Goal: Task Accomplishment & Management: Manage account settings

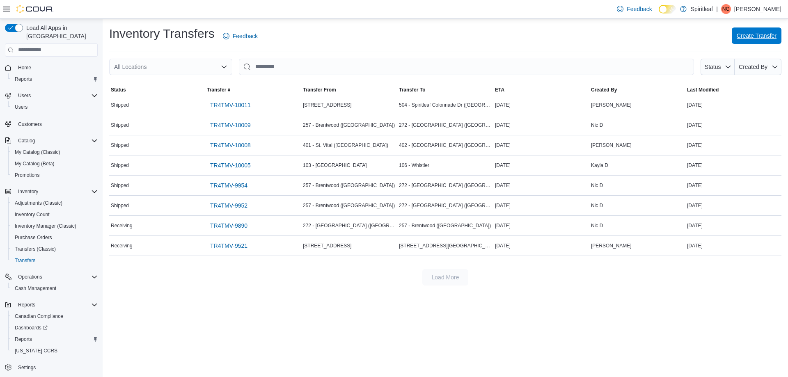
click at [769, 32] on span "Create Transfer" at bounding box center [757, 36] width 40 height 8
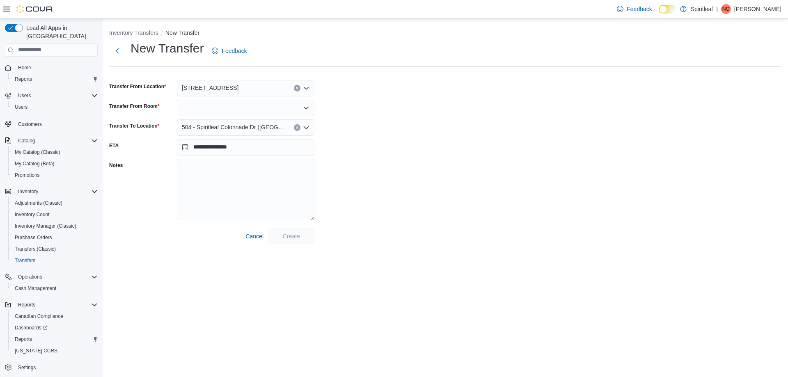
click at [297, 128] on icon "Clear input" at bounding box center [297, 127] width 3 height 3
type input "***"
click at [273, 145] on span "[STREET_ADDRESS]" at bounding box center [245, 142] width 57 height 8
click at [276, 108] on div at bounding box center [246, 108] width 138 height 16
click at [199, 120] on span "Inventory" at bounding box center [251, 122] width 118 height 8
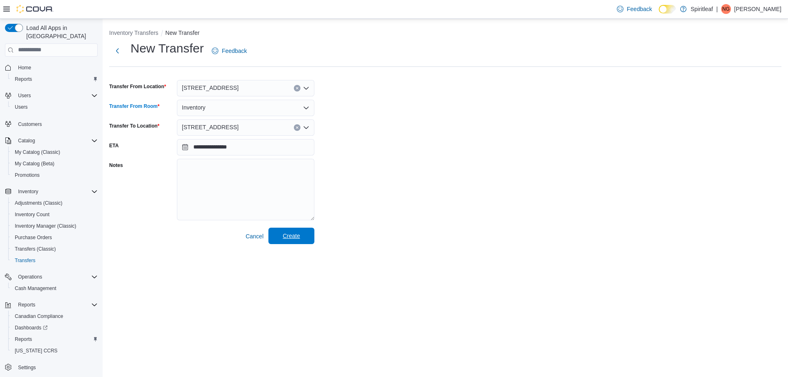
click at [314, 241] on button "Create" at bounding box center [291, 236] width 46 height 16
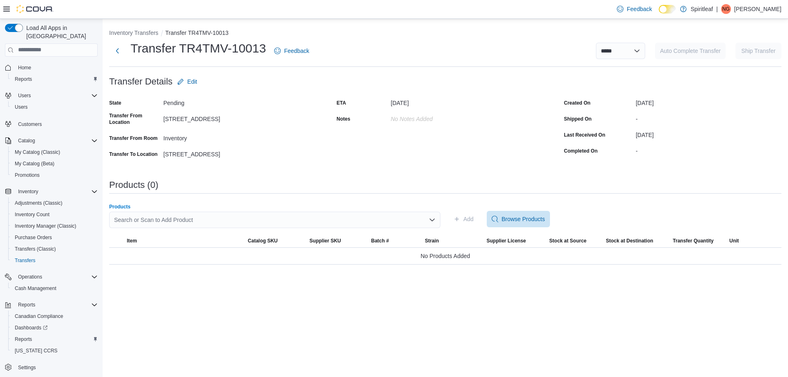
drag, startPoint x: 363, startPoint y: 225, endPoint x: 357, endPoint y: 223, distance: 5.9
click at [363, 224] on div "Search or Scan to Add Product" at bounding box center [274, 220] width 331 height 16
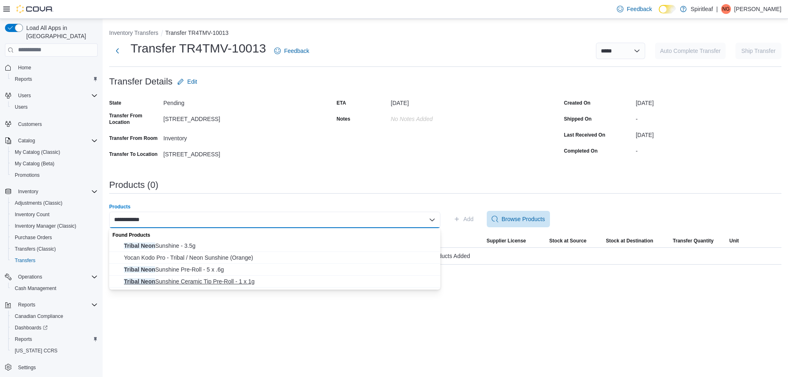
type input "**********"
click at [249, 283] on span "Tribal Neon Sunshine Ceramic Tip Pre-Roll - 1 x 1g" at bounding box center [280, 281] width 312 height 8
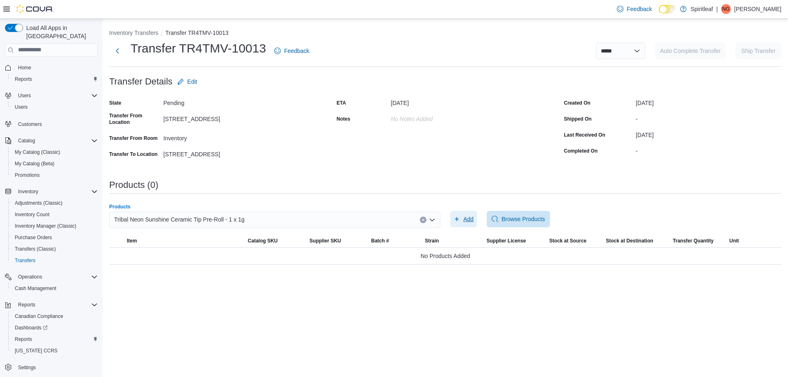
click at [475, 218] on button "Add" at bounding box center [463, 219] width 27 height 16
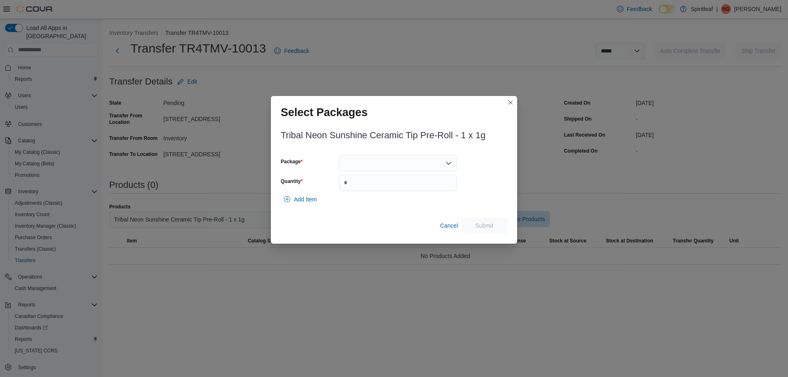
click at [416, 161] on div at bounding box center [398, 163] width 118 height 16
click at [387, 194] on button "3825171P1" at bounding box center [398, 189] width 118 height 12
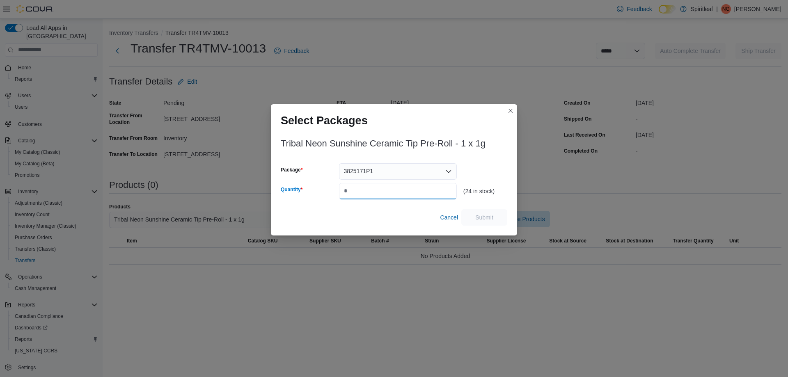
click at [401, 199] on input "Quantity" at bounding box center [398, 191] width 118 height 16
type input "*"
click at [484, 212] on span "Submit" at bounding box center [484, 217] width 36 height 16
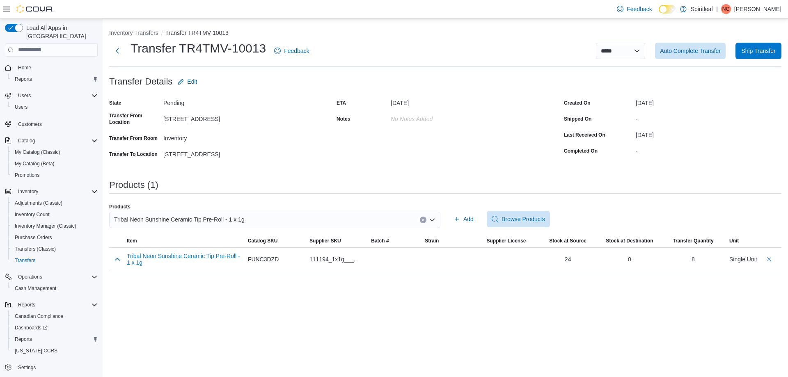
click at [421, 220] on button "Clear input" at bounding box center [423, 220] width 7 height 7
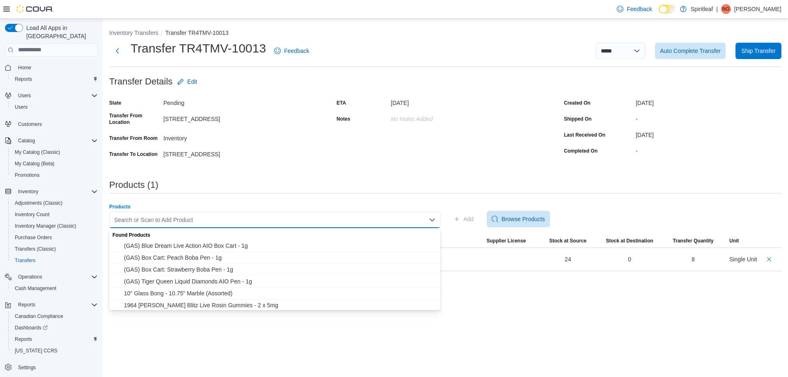
click at [398, 221] on div "Search or Scan to Add Product Combo box. Selected. Combo box input. Search or S…" at bounding box center [274, 220] width 331 height 16
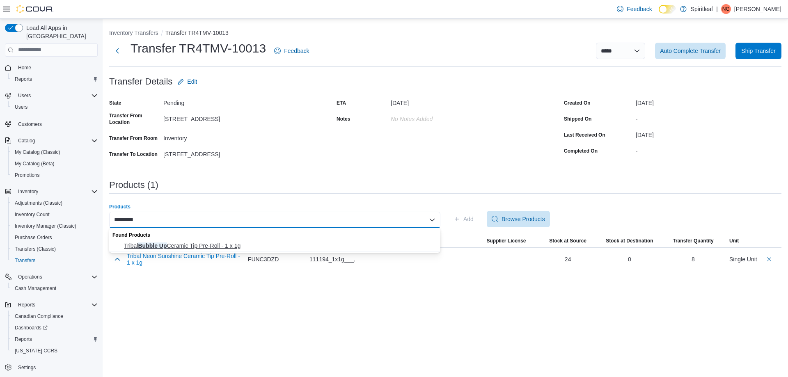
type input "*********"
click at [231, 246] on span "Tribal Bubble Up Ceramic Tip Pre-Roll - 1 x 1g" at bounding box center [280, 246] width 312 height 8
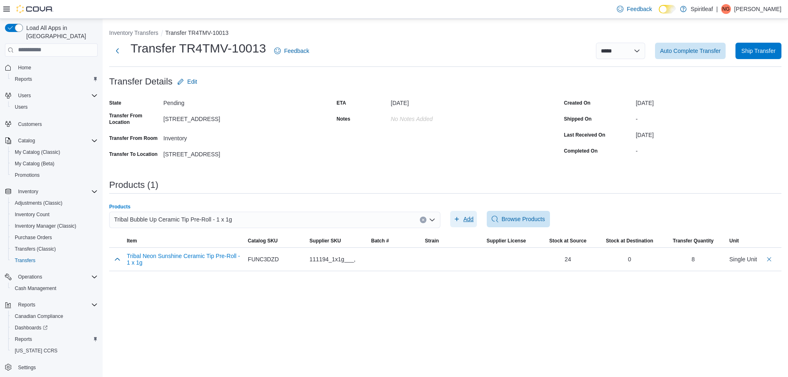
click at [471, 217] on span "Add" at bounding box center [468, 219] width 10 height 8
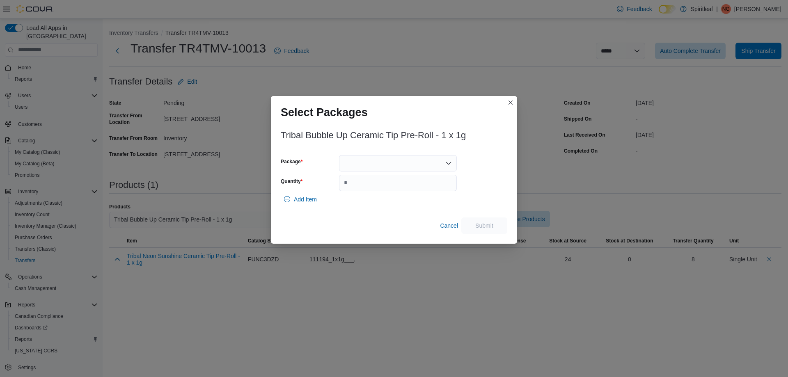
click at [387, 161] on div at bounding box center [398, 163] width 118 height 16
click at [371, 187] on span "3825172P1" at bounding box center [403, 189] width 98 height 8
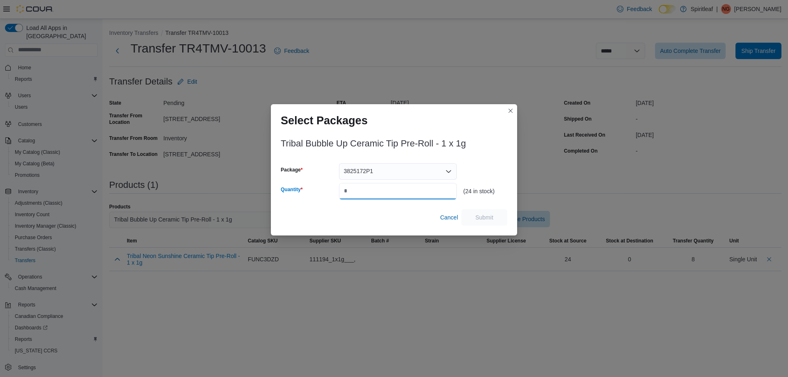
click at [381, 186] on input "Quantity" at bounding box center [398, 191] width 118 height 16
type input "*"
click at [486, 217] on span "Submit" at bounding box center [484, 217] width 18 height 8
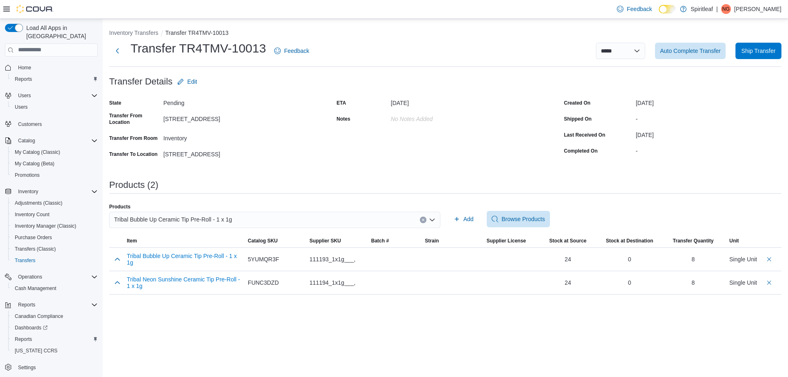
click at [477, 220] on div "Add Browse Products" at bounding box center [615, 219] width 331 height 16
click at [426, 220] on div "Tribal Bubble Up Ceramic Tip Pre-Roll - 1 x 1g" at bounding box center [274, 220] width 331 height 16
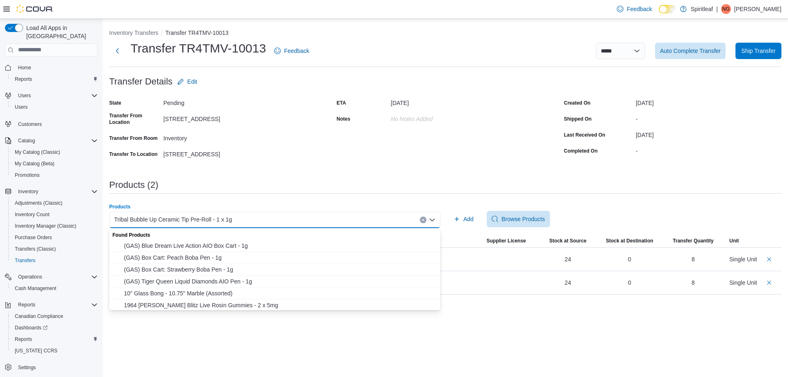
click at [419, 220] on div "Tribal Bubble Up Ceramic Tip Pre-Roll - 1 x 1g Combo box. Selected. Tribal Bubb…" at bounding box center [274, 220] width 331 height 16
click at [424, 219] on icon "Clear input" at bounding box center [423, 219] width 3 height 3
click at [383, 218] on div "Search or Scan to Add Product" at bounding box center [274, 220] width 331 height 16
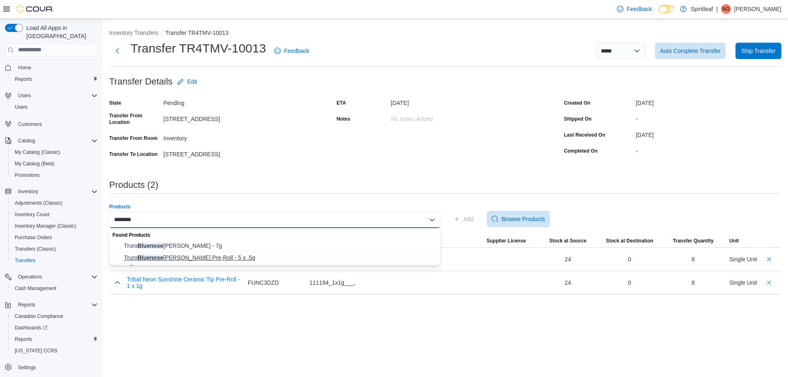
type input "********"
click at [202, 261] on span "Truro Bluenose [PERSON_NAME] Pre-Roll - 5 x .5g" at bounding box center [280, 258] width 312 height 8
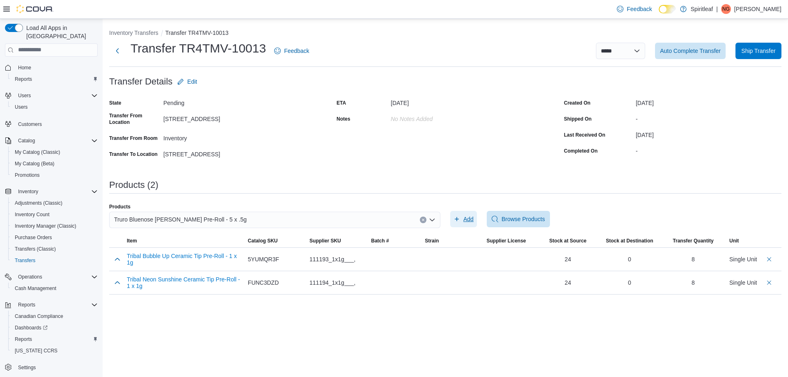
click at [463, 221] on span "Add" at bounding box center [464, 219] width 20 height 16
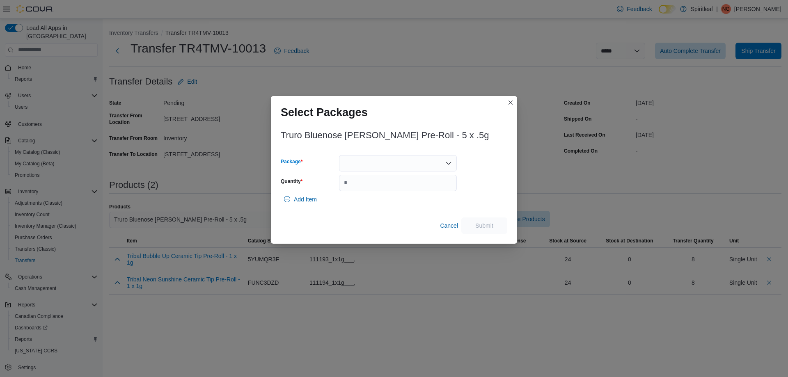
click at [389, 163] on div at bounding box center [398, 163] width 118 height 16
click at [354, 186] on span "BB25J2" at bounding box center [403, 189] width 98 height 8
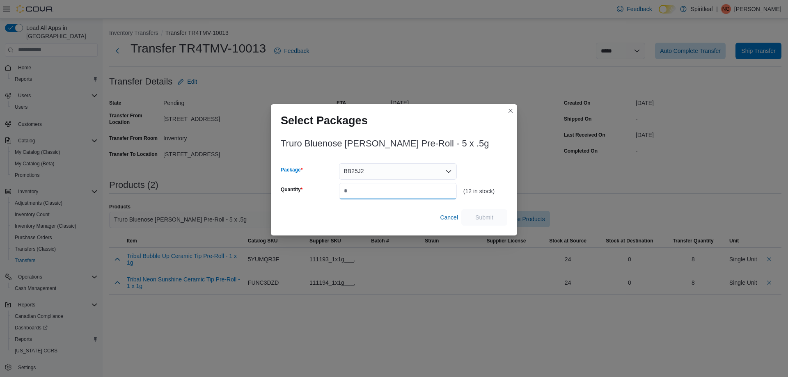
click at [381, 196] on input "Quantity" at bounding box center [398, 191] width 118 height 16
type input "*"
click at [484, 224] on span "Submit" at bounding box center [484, 217] width 36 height 16
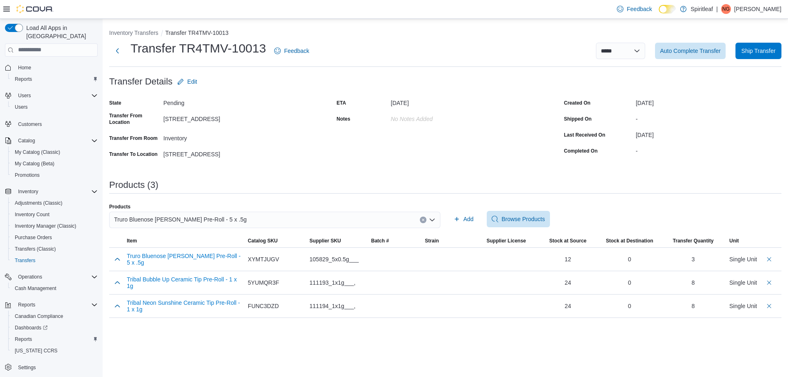
click at [423, 219] on icon "Clear input" at bounding box center [423, 220] width 2 height 2
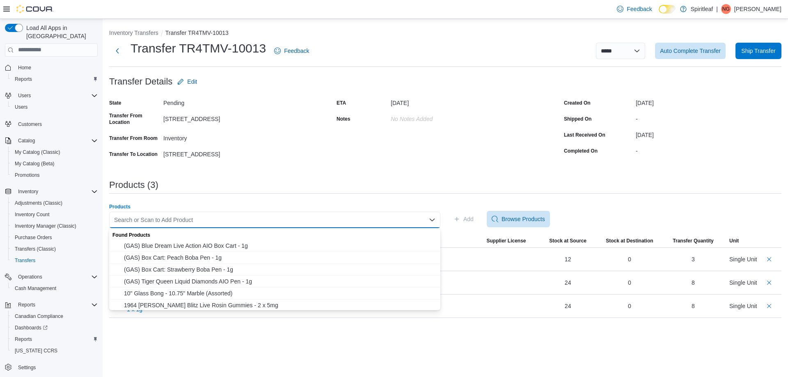
click at [378, 220] on div "Search or Scan to Add Product Combo box. Selected. Combo box input. Search or S…" at bounding box center [274, 220] width 331 height 16
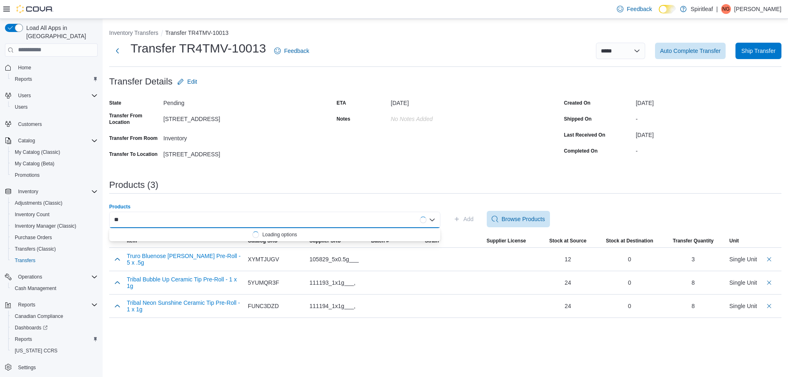
type input "*"
type input "**********"
click at [255, 250] on button "HighXotic Royal Ace #6: VantaBlack Pre-Roll - 3 x .5g" at bounding box center [274, 246] width 331 height 12
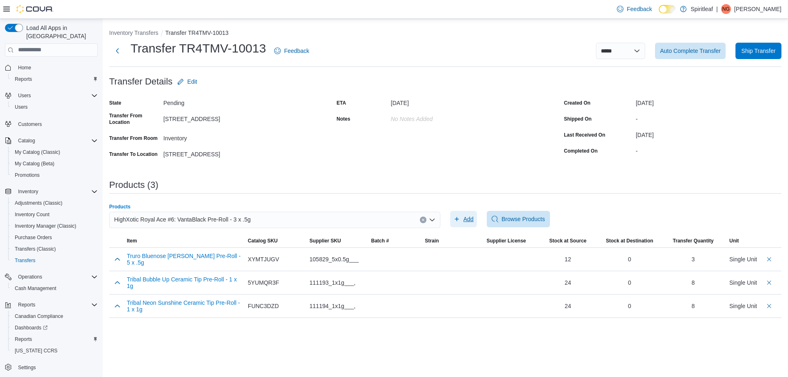
click at [466, 224] on span "Add" at bounding box center [464, 219] width 20 height 16
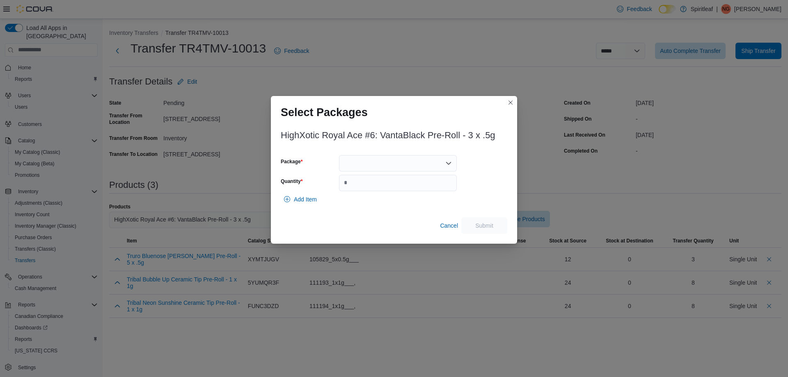
click at [452, 158] on div at bounding box center [398, 163] width 118 height 16
click at [399, 187] on span "8627735661003" at bounding box center [403, 189] width 98 height 8
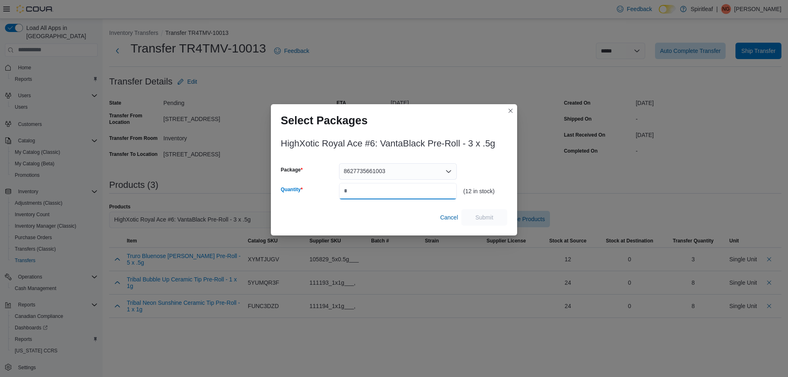
click at [390, 191] on input "Quantity" at bounding box center [398, 191] width 118 height 16
type input "*"
click at [477, 212] on span "Submit" at bounding box center [484, 217] width 36 height 16
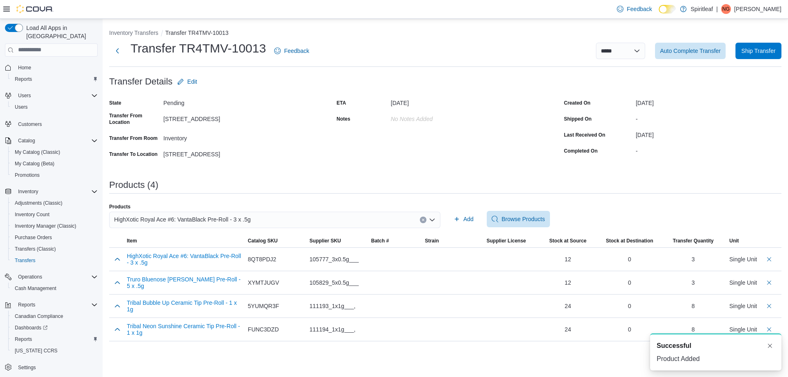
click at [420, 221] on button "Clear input" at bounding box center [423, 220] width 7 height 7
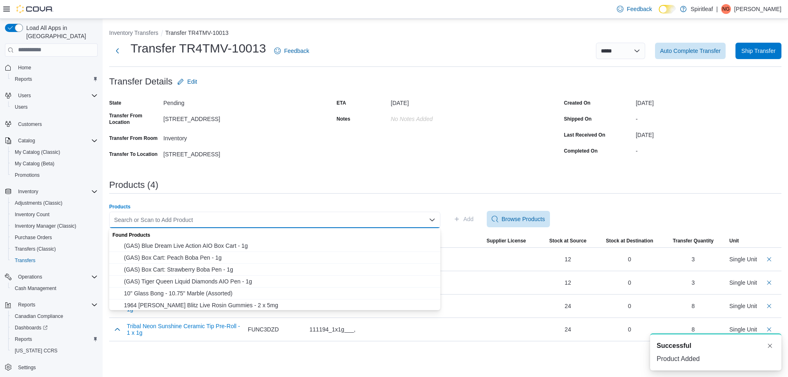
click at [403, 220] on div "Search or Scan to Add Product Combo box. Selected. Combo box input. Search or S…" at bounding box center [274, 220] width 331 height 16
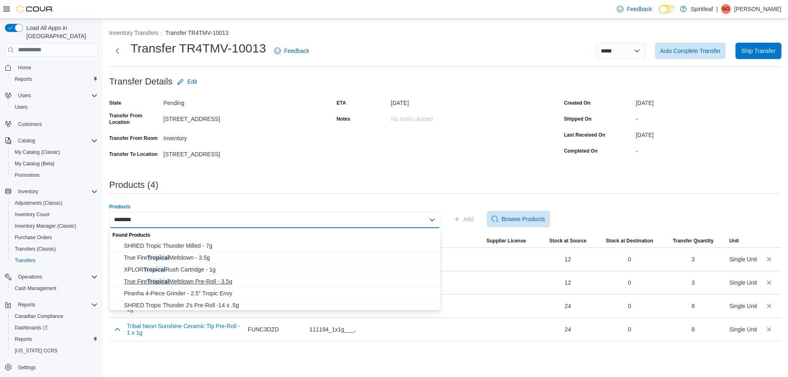
type input "********"
click at [176, 282] on span "True Fire Tropical Meltdown Pre-Roll - 3.5g" at bounding box center [280, 281] width 312 height 8
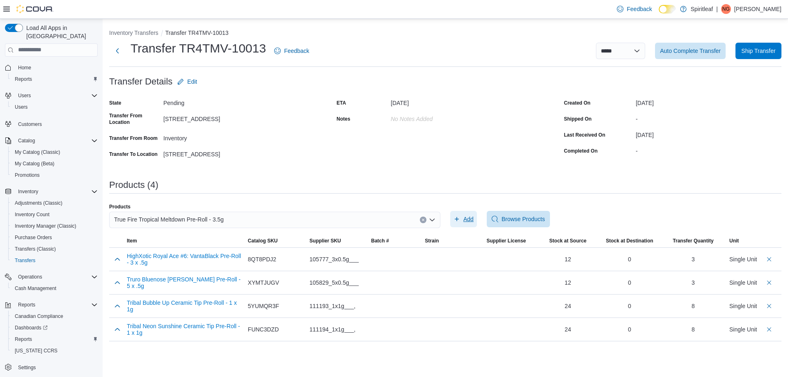
click at [464, 219] on span "Add" at bounding box center [468, 219] width 10 height 8
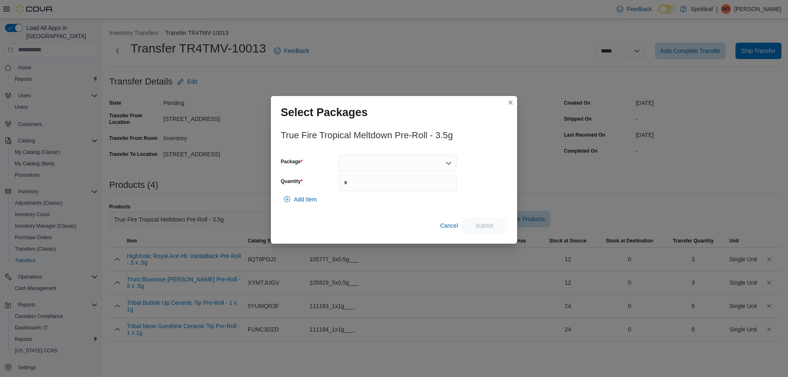
click at [438, 165] on div at bounding box center [398, 163] width 118 height 16
click at [400, 190] on span "PL00001" at bounding box center [403, 189] width 98 height 8
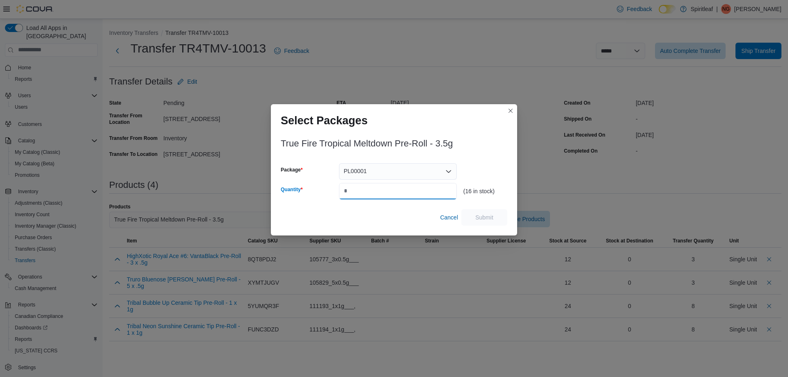
click at [433, 189] on input "Quantity" at bounding box center [398, 191] width 118 height 16
type input "*"
click at [493, 217] on span "Submit" at bounding box center [484, 217] width 18 height 8
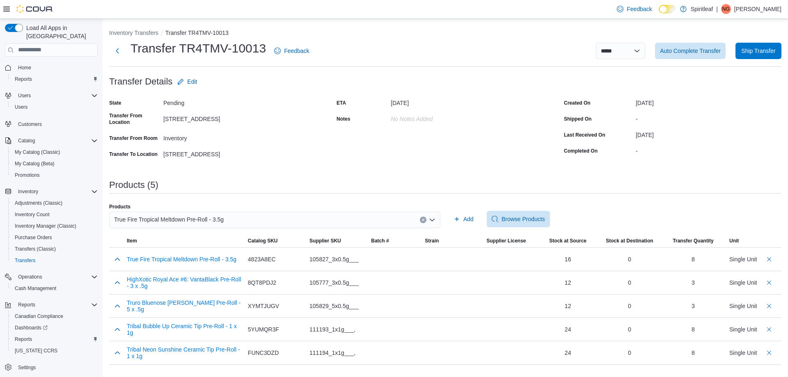
click at [422, 221] on icon "Clear input" at bounding box center [423, 219] width 3 height 3
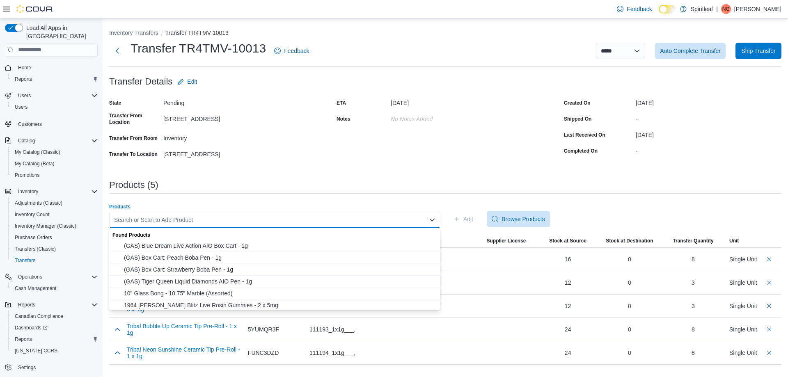
click at [400, 222] on div "Search or Scan to Add Product Combo box. Selected. Combo box input. Search or S…" at bounding box center [274, 220] width 331 height 16
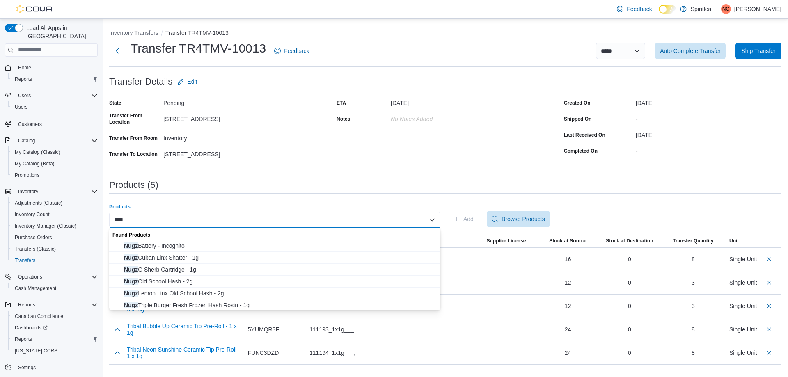
type input "****"
click at [199, 307] on span "Nugz Triple Burger Fresh Frozen Hash Rosin - 1g" at bounding box center [280, 305] width 312 height 8
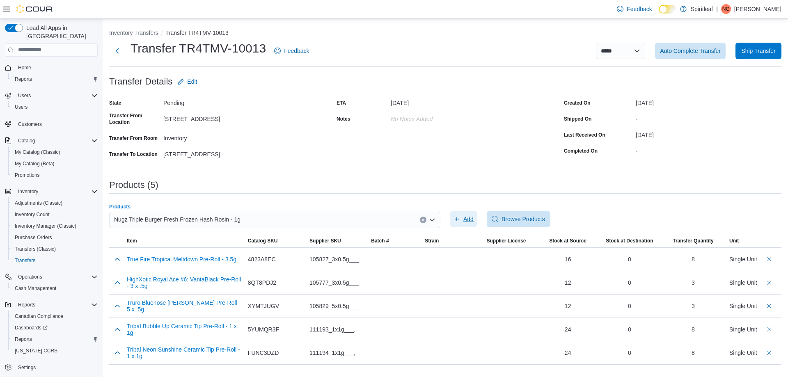
click at [469, 217] on span "Add" at bounding box center [468, 219] width 10 height 8
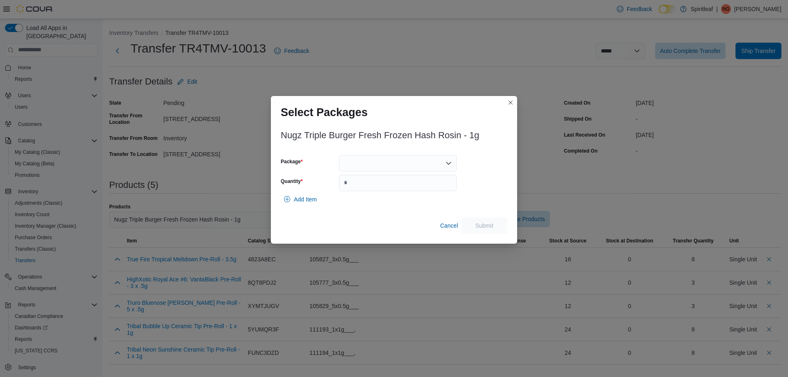
click at [425, 167] on div at bounding box center [398, 163] width 118 height 16
click at [394, 187] on span "7025018P2" at bounding box center [403, 189] width 98 height 8
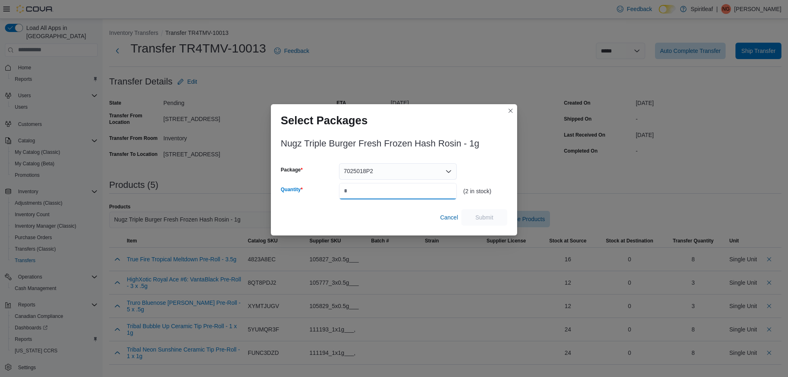
click at [370, 193] on input "Quantity" at bounding box center [398, 191] width 118 height 16
type input "*"
drag, startPoint x: 489, startPoint y: 212, endPoint x: 486, endPoint y: 191, distance: 21.1
click at [490, 212] on span "Submit" at bounding box center [484, 217] width 36 height 16
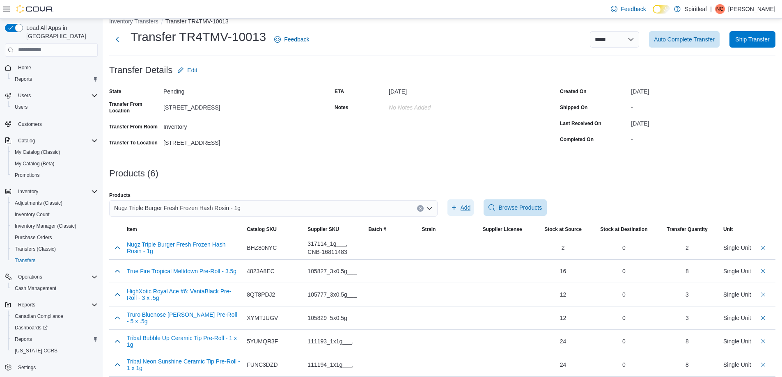
scroll to position [18, 0]
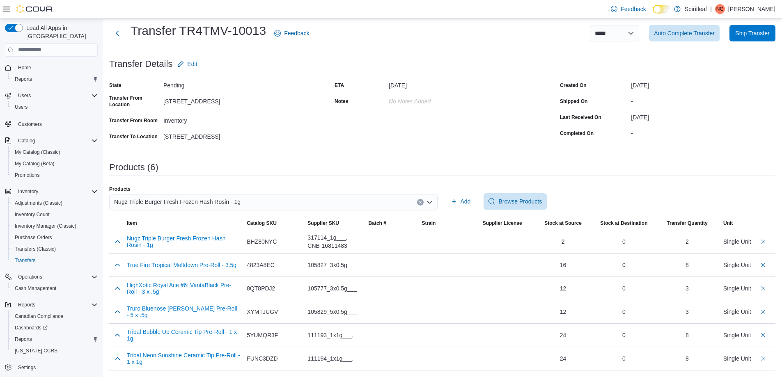
click at [421, 203] on icon "Clear input" at bounding box center [420, 202] width 2 height 2
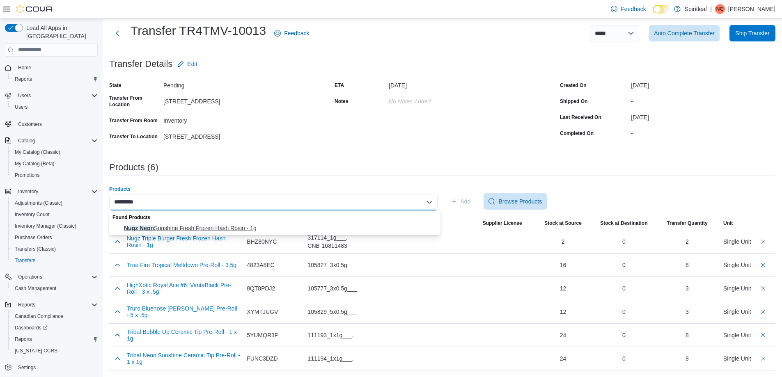
type input "*********"
click at [187, 225] on span "Nugz Neon Sunshine Fresh Frozen Hash Rosin - 1g" at bounding box center [280, 228] width 312 height 8
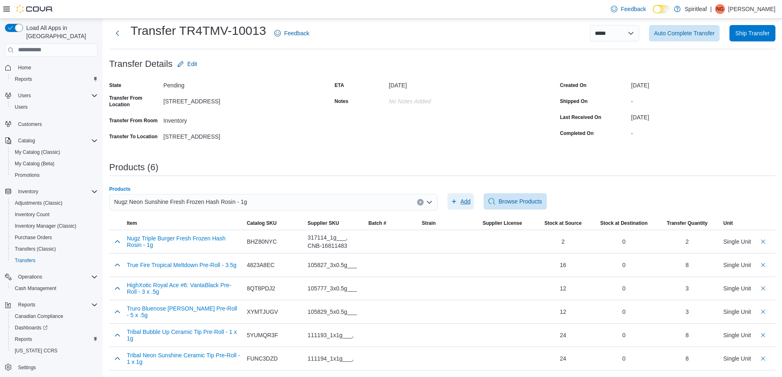
click at [460, 198] on span "Add" at bounding box center [461, 201] width 20 height 16
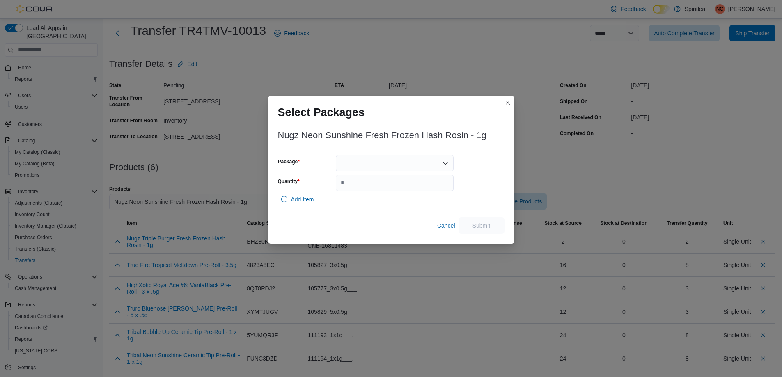
click at [390, 169] on div at bounding box center [395, 163] width 118 height 16
click at [386, 186] on span "7025009P2" at bounding box center [400, 189] width 98 height 8
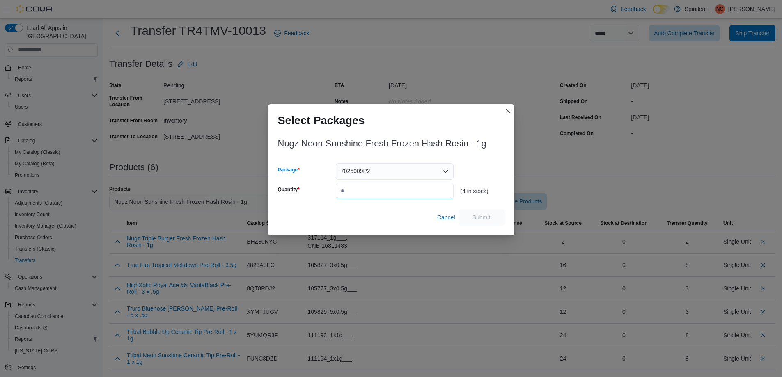
click at [432, 188] on input "Quantity" at bounding box center [395, 191] width 118 height 16
type input "*"
click at [491, 220] on span "Submit" at bounding box center [481, 217] width 36 height 16
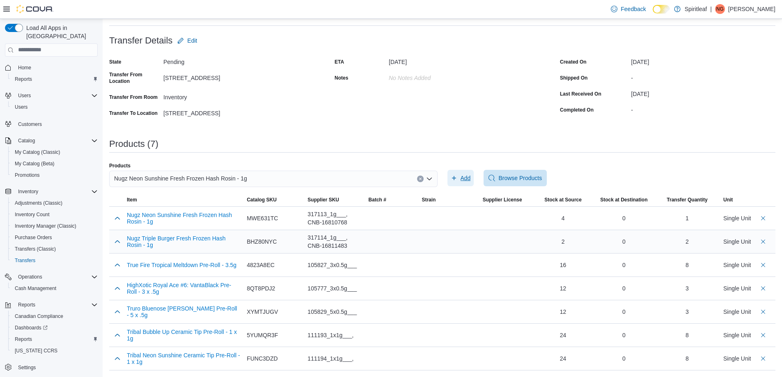
scroll to position [0, 0]
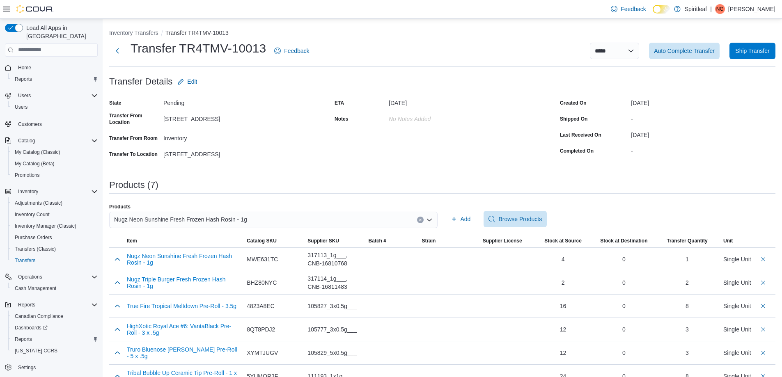
click at [422, 218] on icon "Clear input" at bounding box center [420, 219] width 3 height 3
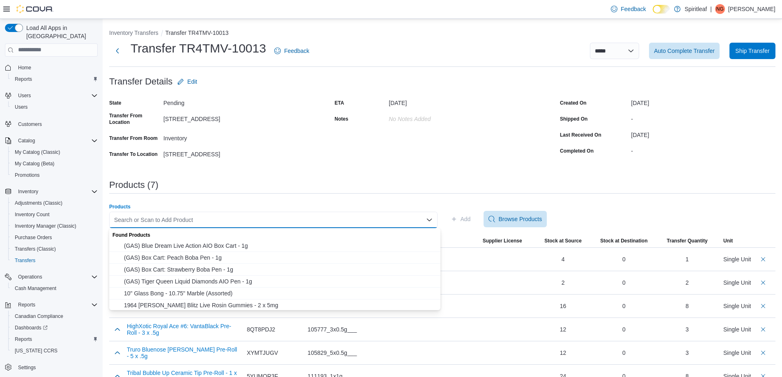
click at [336, 222] on div "Search or Scan to Add Product Combo box. Selected. Combo box input. Search or S…" at bounding box center [273, 220] width 328 height 16
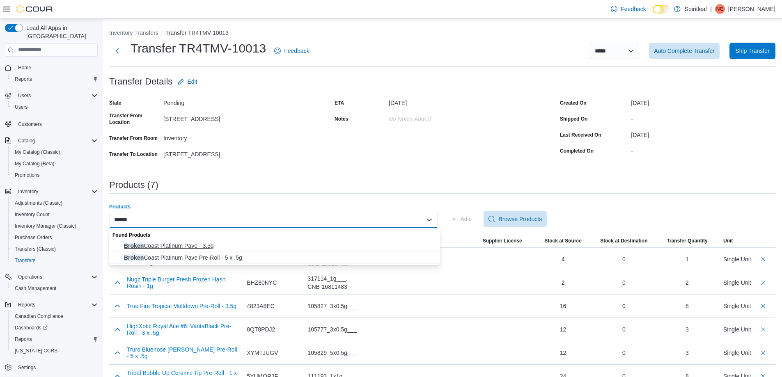
type input "******"
drag, startPoint x: 205, startPoint y: 247, endPoint x: 211, endPoint y: 244, distance: 6.1
click at [205, 246] on span "Broken Coast Platinum Pave - 3.5g" at bounding box center [280, 246] width 312 height 8
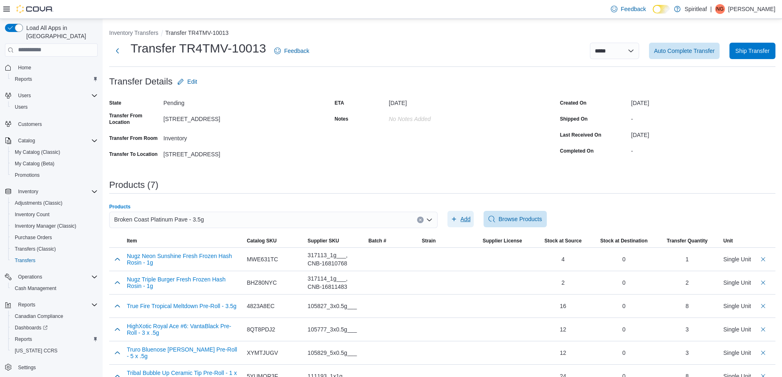
click at [460, 221] on span "Add" at bounding box center [461, 219] width 20 height 16
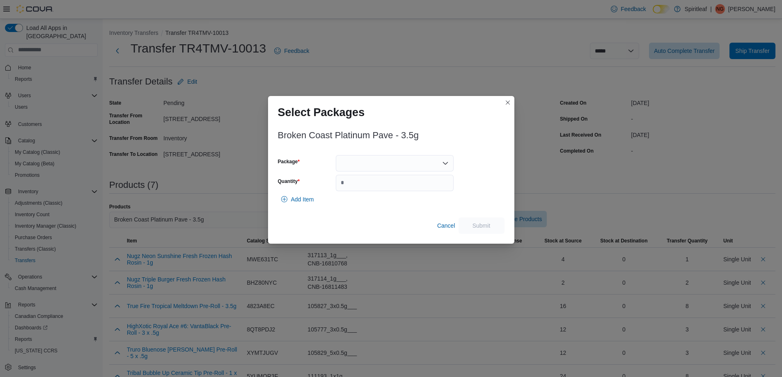
click at [427, 164] on div at bounding box center [395, 163] width 118 height 16
click at [389, 197] on button "3101738944" at bounding box center [395, 201] width 118 height 12
click at [424, 186] on input "Quantity" at bounding box center [395, 183] width 118 height 16
type input "*"
click at [491, 228] on span "Submit" at bounding box center [481, 225] width 36 height 16
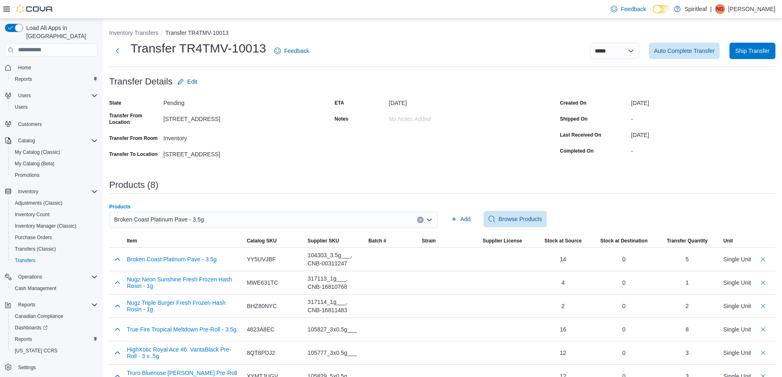
click at [420, 219] on button "Clear input" at bounding box center [420, 220] width 7 height 7
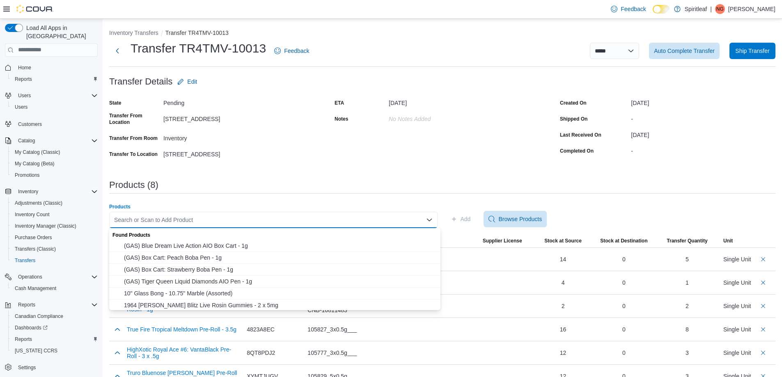
click at [404, 215] on div "Search or Scan to Add Product Combo box. Selected. Combo box input. Search or S…" at bounding box center [273, 220] width 328 height 16
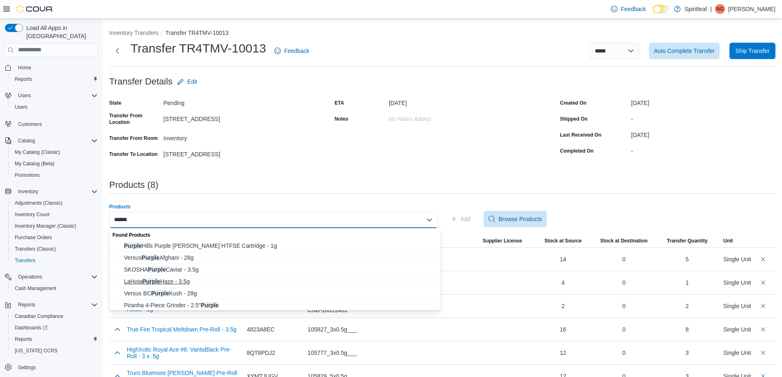
type input "******"
click at [196, 280] on span "LaHoja Purple Haze - 3.5g" at bounding box center [280, 281] width 312 height 8
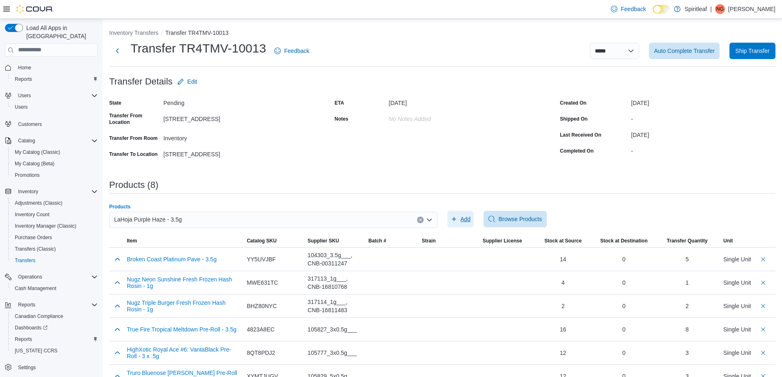
click at [457, 218] on icon "button" at bounding box center [454, 219] width 7 height 7
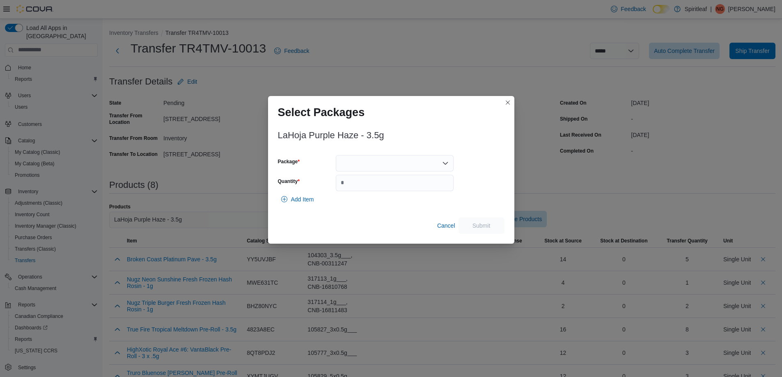
click at [432, 167] on div at bounding box center [395, 163] width 118 height 16
click at [421, 187] on span "KBTFMG5JQUC" at bounding box center [400, 189] width 98 height 8
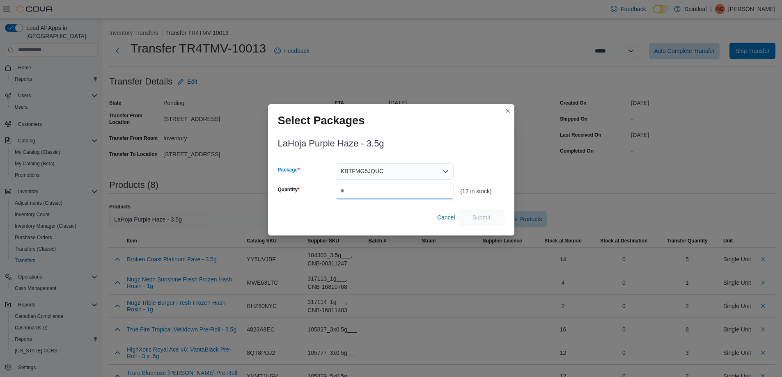
click at [405, 193] on input "Quantity" at bounding box center [395, 191] width 118 height 16
type input "*"
click at [503, 219] on button "Submit" at bounding box center [482, 217] width 46 height 16
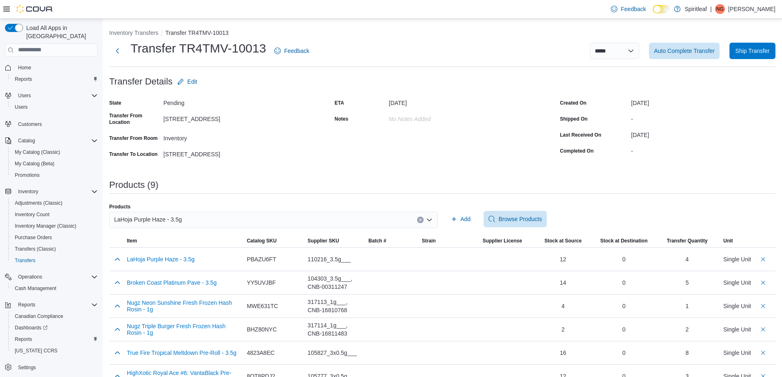
click at [423, 222] on button "Clear input" at bounding box center [420, 220] width 7 height 7
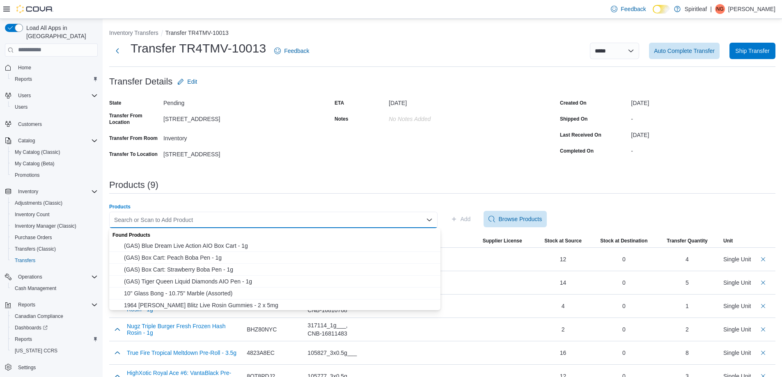
click at [408, 220] on div "Search or Scan to Add Product" at bounding box center [273, 220] width 328 height 16
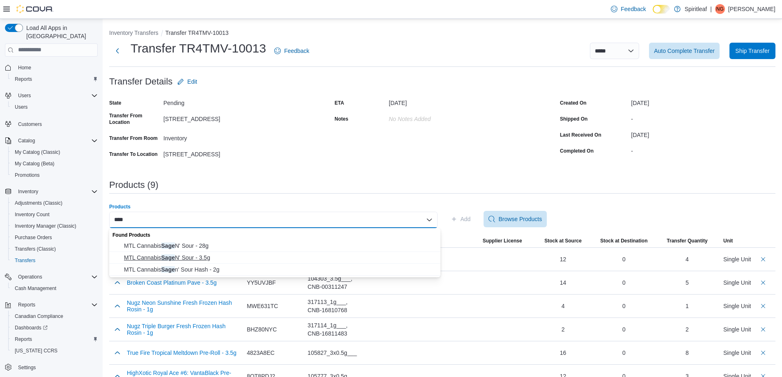
type input "****"
click at [185, 256] on span "MTL Cannabis Sage N' Sour - 3.5g" at bounding box center [280, 258] width 312 height 8
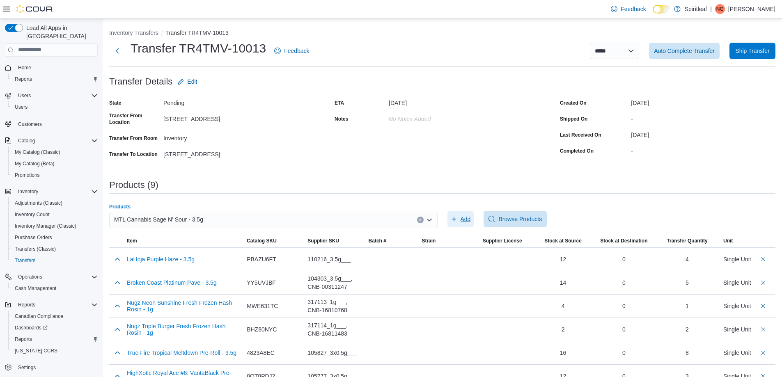
click at [471, 222] on span "Add" at bounding box center [466, 219] width 10 height 8
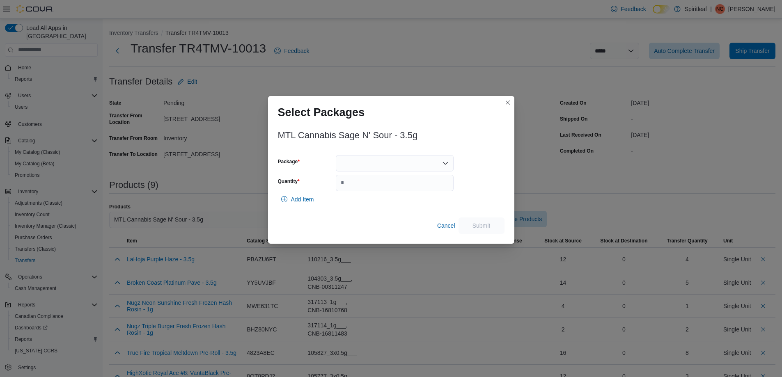
click at [420, 161] on div at bounding box center [395, 163] width 118 height 16
click at [366, 192] on span "111825F2405" at bounding box center [400, 189] width 98 height 8
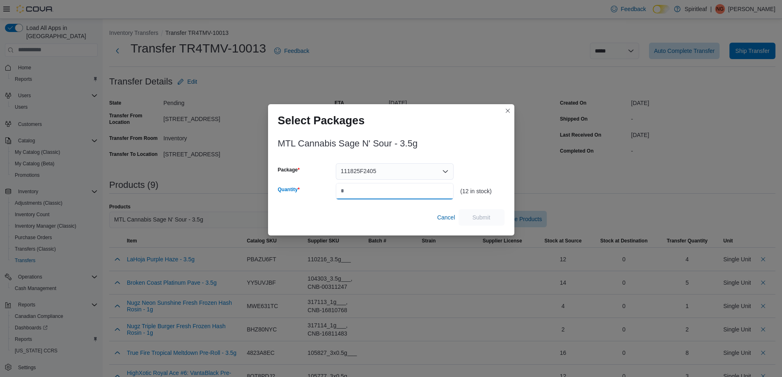
click at [365, 187] on input "Quantity" at bounding box center [395, 191] width 118 height 16
type input "*"
drag, startPoint x: 485, startPoint y: 220, endPoint x: 488, endPoint y: 216, distance: 5.6
click at [485, 219] on span "Submit" at bounding box center [481, 217] width 18 height 8
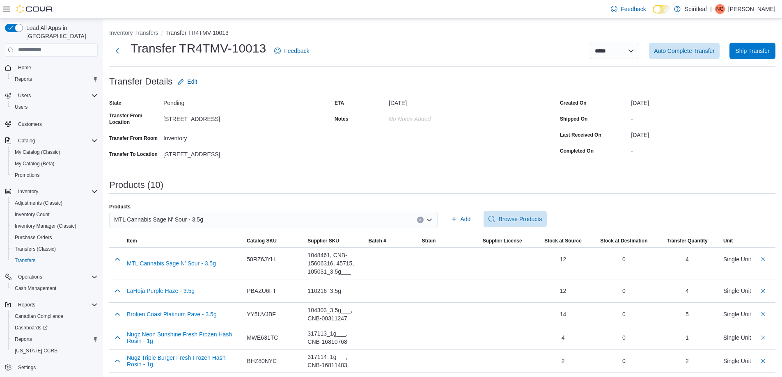
click at [421, 219] on icon "Clear input" at bounding box center [420, 220] width 2 height 2
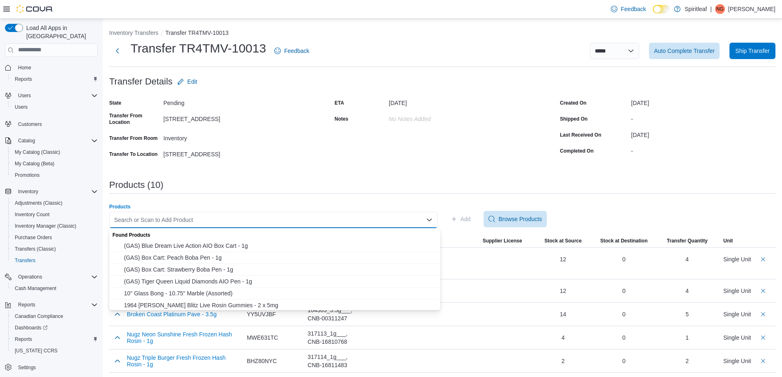
click at [391, 221] on div "Search or Scan to Add Product Combo box. Selected. Combo box input. Search or S…" at bounding box center [273, 220] width 328 height 16
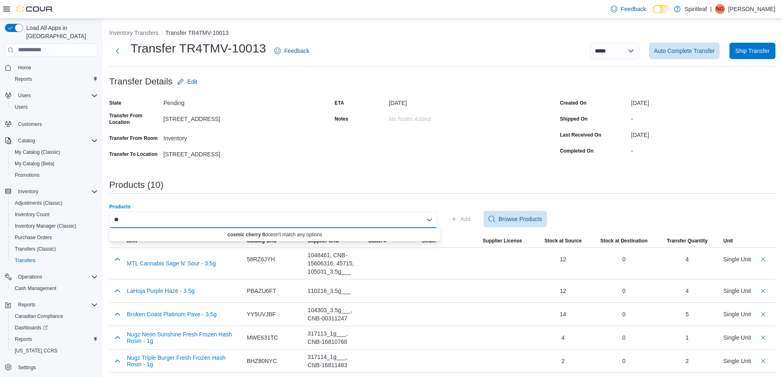
type input "*"
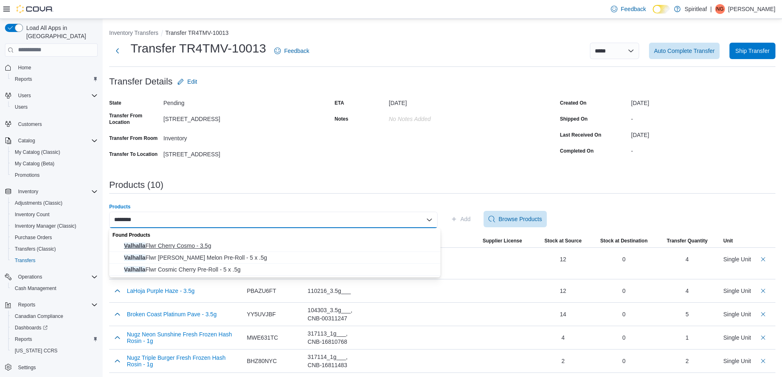
type input "********"
click at [212, 245] on span "Valhalla Flwr Cherry Cosmo - 3.5g" at bounding box center [280, 246] width 312 height 8
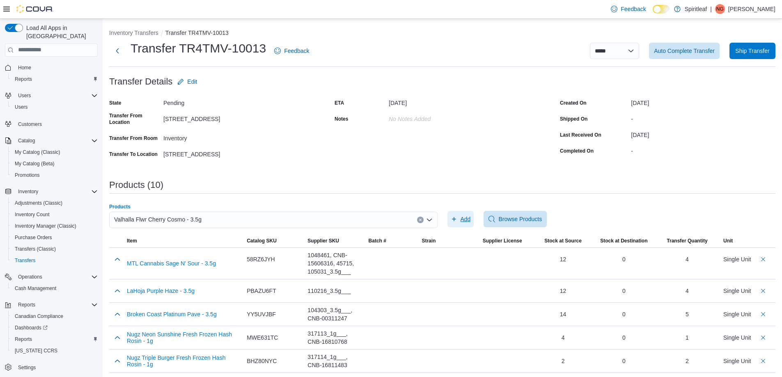
click at [468, 220] on span "Add" at bounding box center [466, 219] width 10 height 8
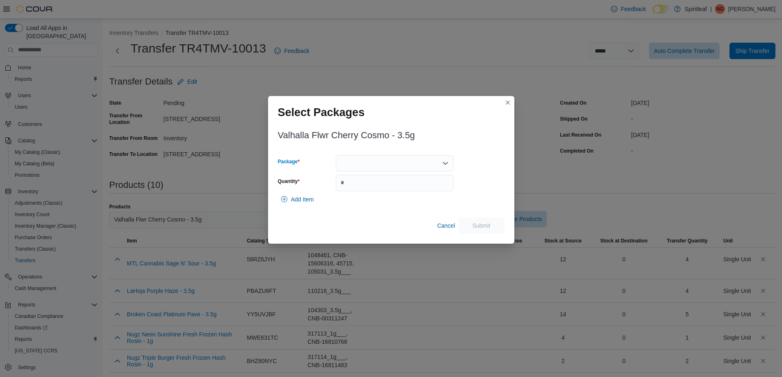
click at [433, 158] on div at bounding box center [395, 163] width 118 height 16
click at [396, 184] on button "CC36" at bounding box center [395, 189] width 118 height 12
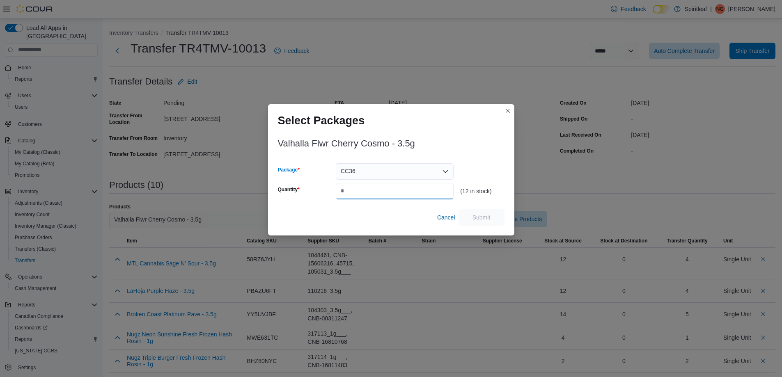
click at [413, 196] on input "Quantity" at bounding box center [395, 191] width 118 height 16
type input "*"
click at [470, 220] on span "Submit" at bounding box center [481, 217] width 36 height 16
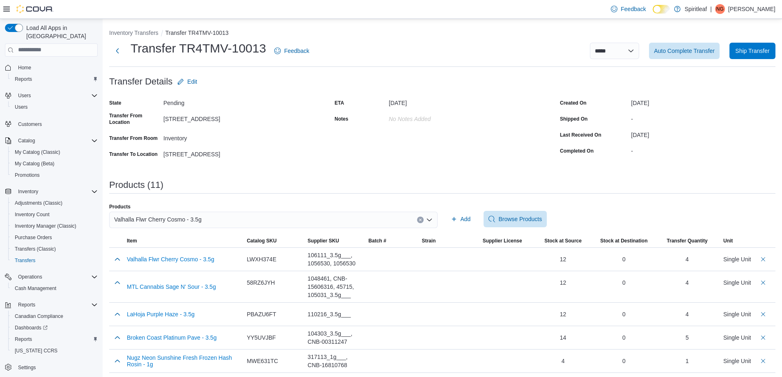
click at [424, 217] on button "Clear input" at bounding box center [420, 220] width 7 height 7
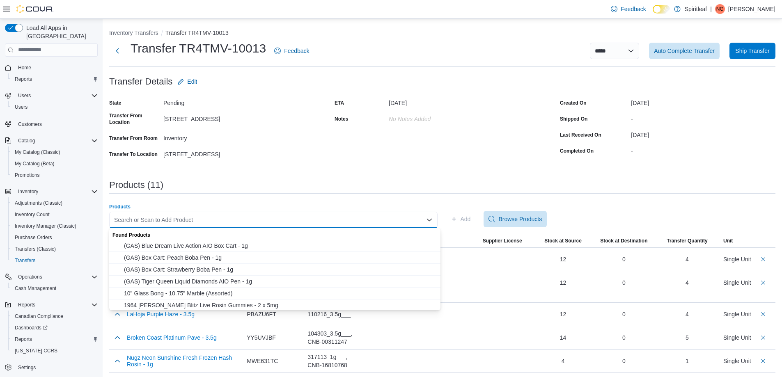
click at [414, 218] on div "Search or Scan to Add Product Combo box. Selected. Combo box input. Search or S…" at bounding box center [273, 220] width 328 height 16
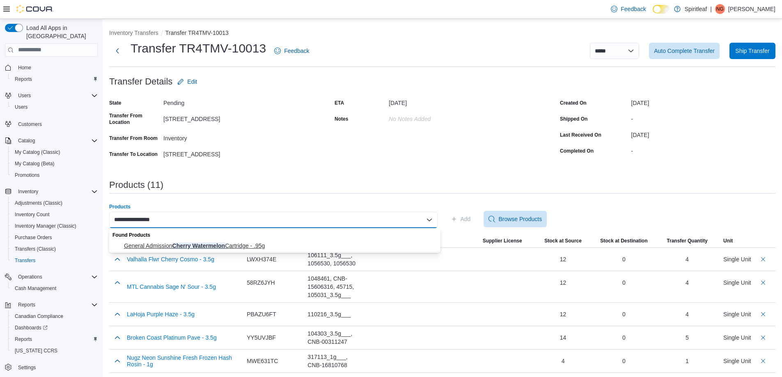
type input "**********"
click at [233, 246] on span "General Admission Cherry Watermelon Cartridge - .95g" at bounding box center [280, 246] width 312 height 8
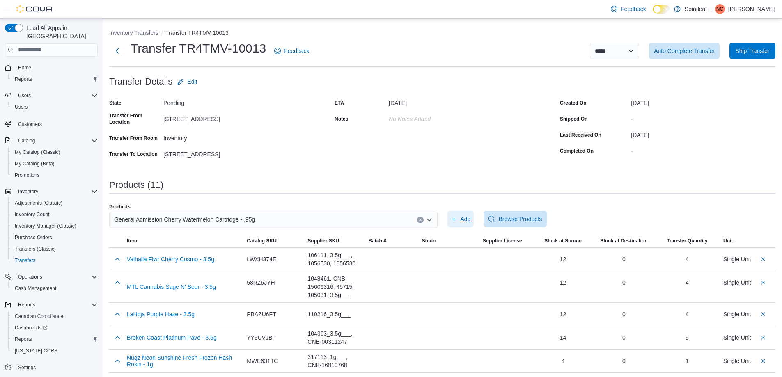
click at [465, 219] on span "Add" at bounding box center [466, 219] width 10 height 8
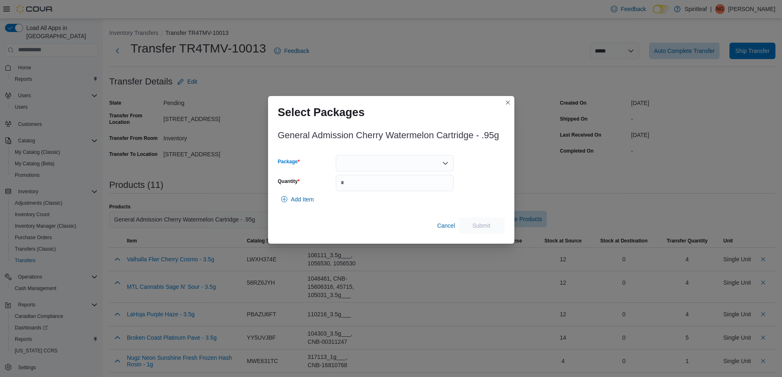
click at [385, 159] on div at bounding box center [395, 163] width 118 height 16
click at [404, 192] on span "25090000099" at bounding box center [400, 189] width 98 height 8
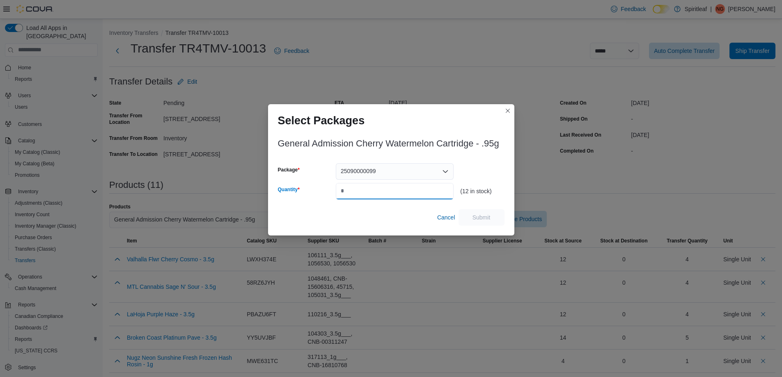
click at [388, 196] on input "Quantity" at bounding box center [395, 191] width 118 height 16
type input "*"
click at [493, 218] on span "Submit" at bounding box center [481, 217] width 36 height 16
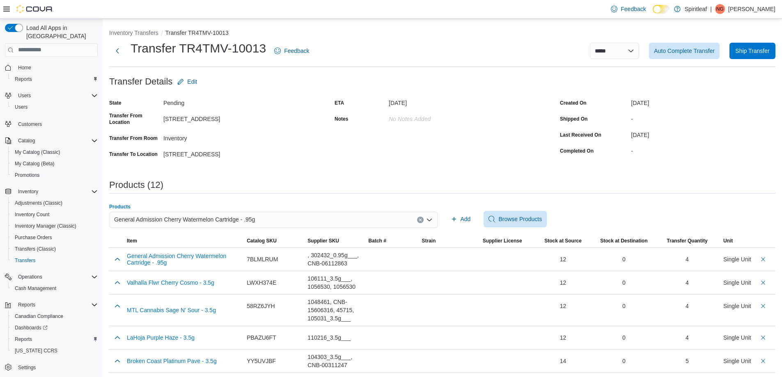
click at [424, 218] on button "Clear input" at bounding box center [420, 220] width 7 height 7
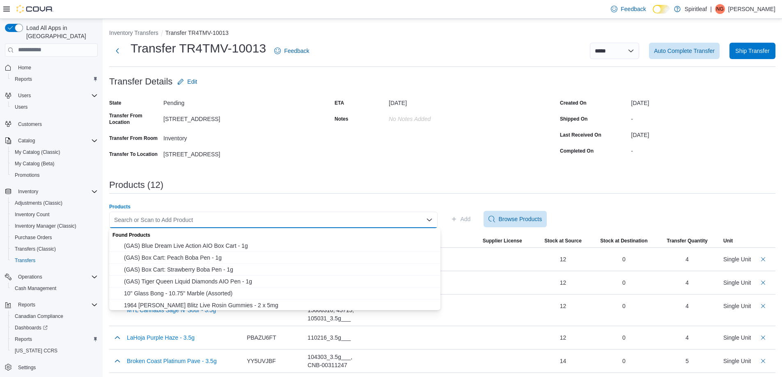
click at [391, 218] on div "Search or Scan to Add Product" at bounding box center [273, 220] width 328 height 16
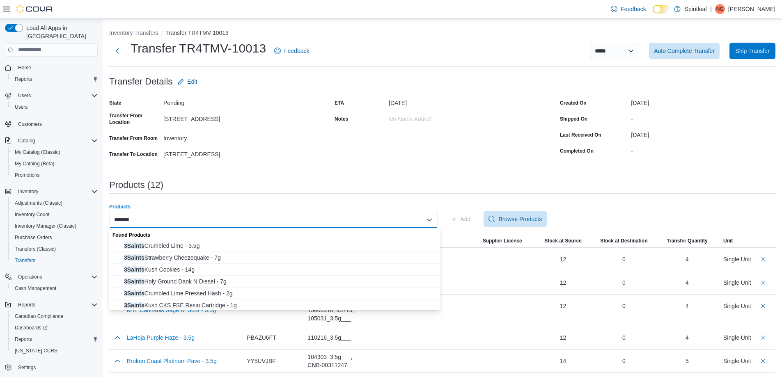
type input "*******"
click at [199, 307] on span "3Saints Kush CKS FSE Resin Cartridge - 1g" at bounding box center [280, 305] width 312 height 8
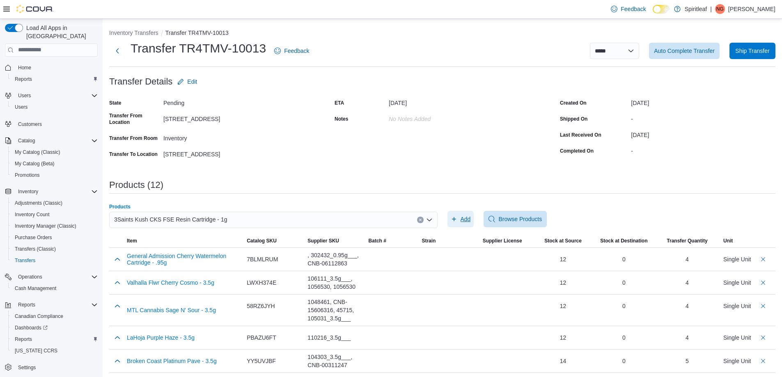
click at [463, 220] on span "Add" at bounding box center [461, 219] width 20 height 16
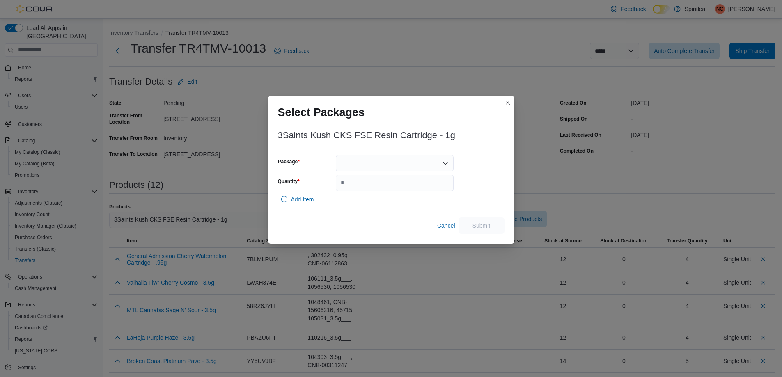
click at [430, 156] on div at bounding box center [395, 163] width 118 height 16
click at [374, 186] on span "FF1G0902" at bounding box center [400, 189] width 98 height 8
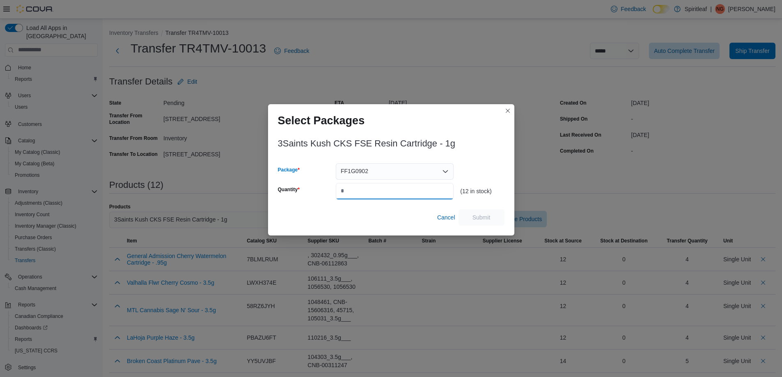
click at [368, 188] on input "Quantity" at bounding box center [395, 191] width 118 height 16
type input "*"
click at [494, 213] on span "Submit" at bounding box center [481, 217] width 36 height 16
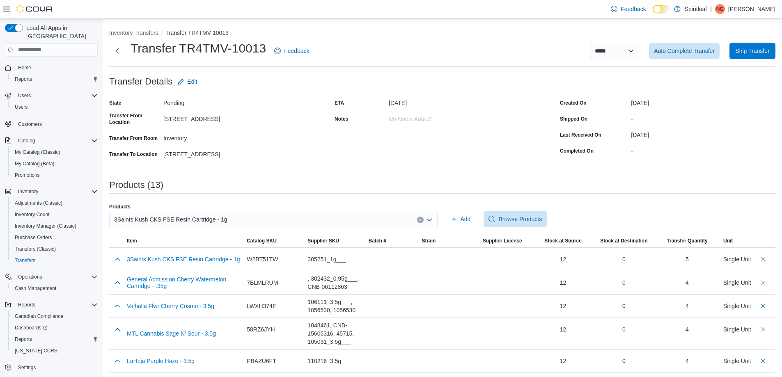
click at [422, 218] on icon "Clear input" at bounding box center [420, 219] width 3 height 3
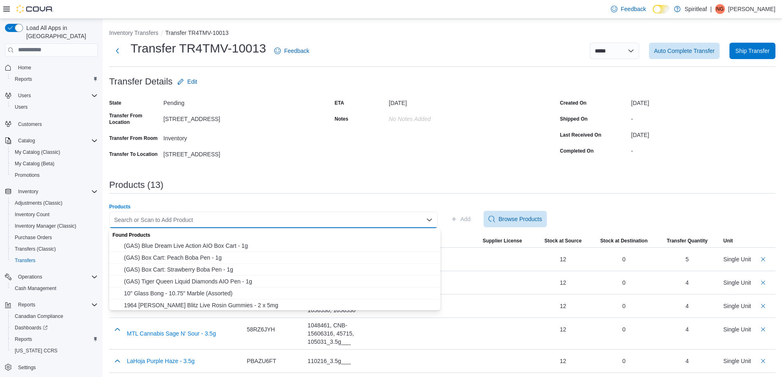
click at [409, 224] on div "Search or Scan to Add Product Combo box. Selected. Combo box input. Search or S…" at bounding box center [273, 220] width 328 height 16
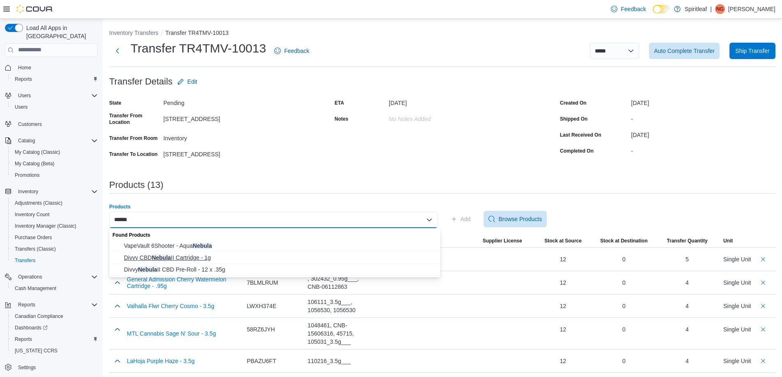
type input "******"
click at [142, 254] on span "Divvy CBD Nebula II Cartridge - 1g" at bounding box center [280, 258] width 312 height 8
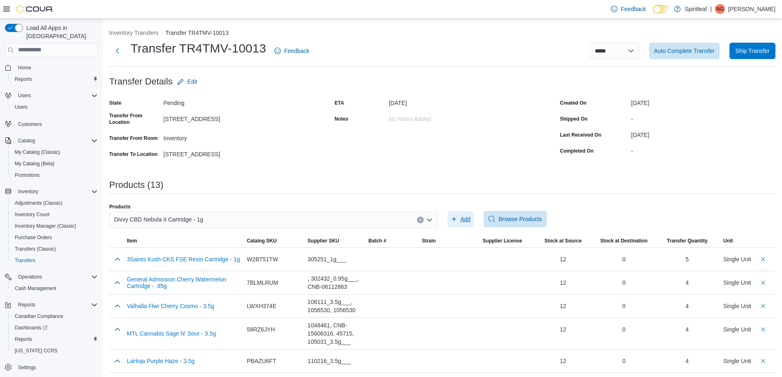
click at [467, 216] on span "Add" at bounding box center [466, 219] width 10 height 8
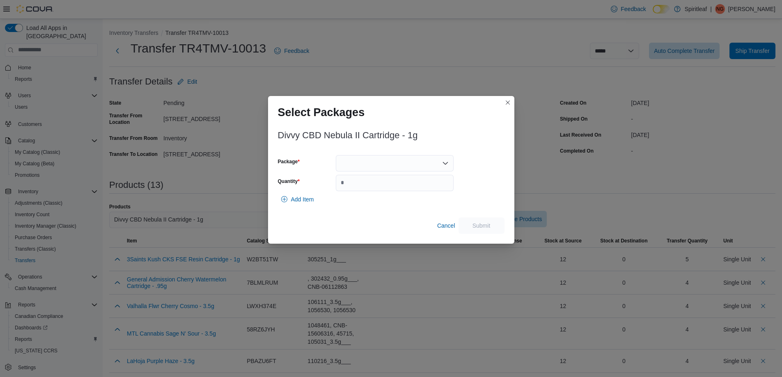
click at [342, 161] on div at bounding box center [395, 163] width 118 height 16
click at [368, 190] on span "11549-1" at bounding box center [400, 189] width 98 height 8
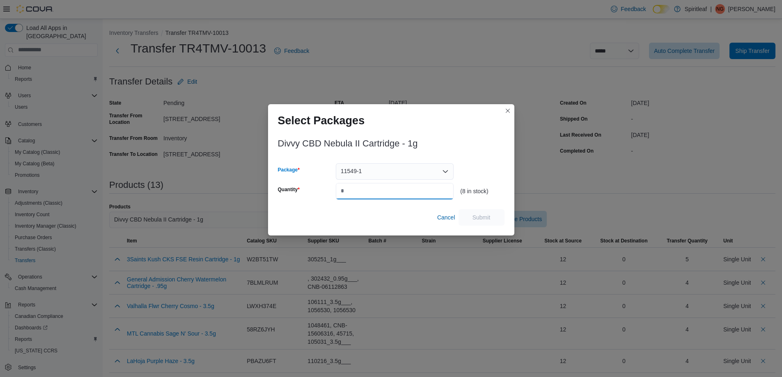
click at [427, 187] on input "Quantity" at bounding box center [395, 191] width 118 height 16
type input "*"
click at [490, 216] on span "Submit" at bounding box center [481, 217] width 18 height 8
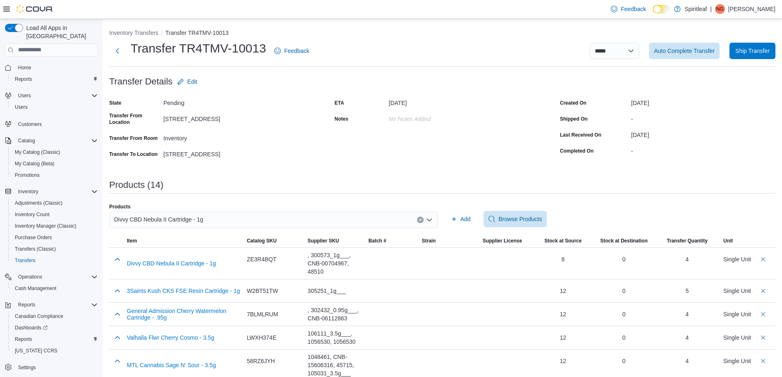
click at [422, 219] on icon "Clear input" at bounding box center [420, 219] width 3 height 3
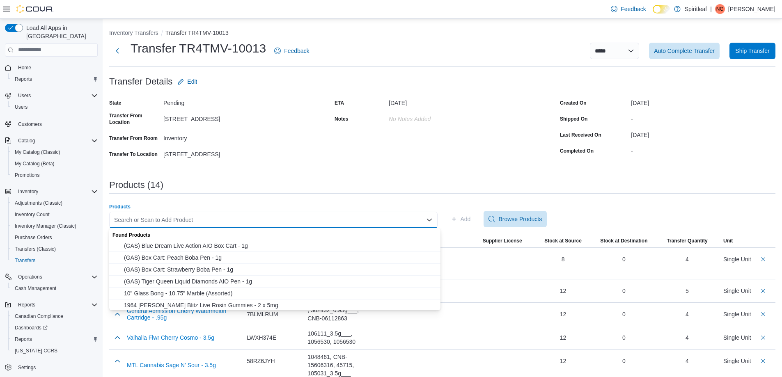
click at [416, 219] on div "Search or Scan to Add Product" at bounding box center [273, 220] width 328 height 16
click at [155, 266] on span "(GAS) Box Cart: Strawberry Boba Pen - 1g" at bounding box center [280, 270] width 312 height 8
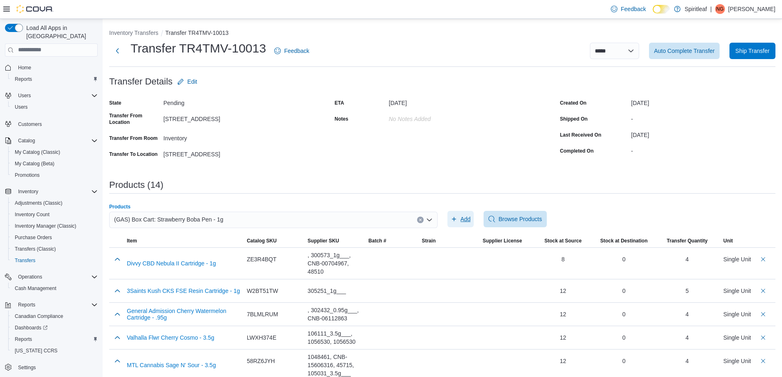
click at [461, 220] on span "Add" at bounding box center [461, 219] width 20 height 16
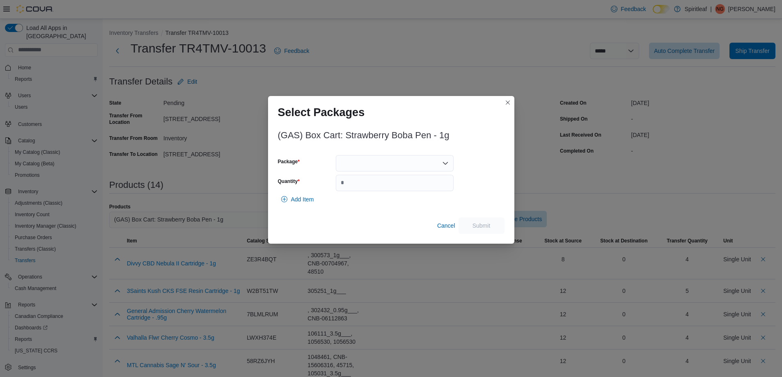
click at [441, 163] on div at bounding box center [395, 163] width 118 height 16
click at [403, 188] on span "FP-25JL-006" at bounding box center [400, 189] width 98 height 8
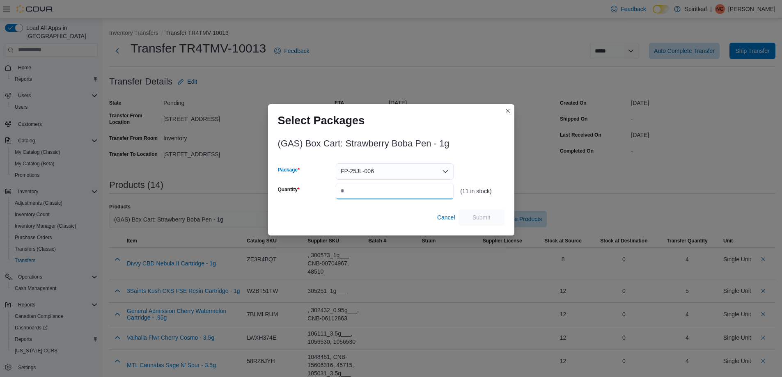
click at [393, 188] on input "Quantity" at bounding box center [395, 191] width 118 height 16
type input "*"
click at [475, 221] on span "Submit" at bounding box center [481, 217] width 18 height 8
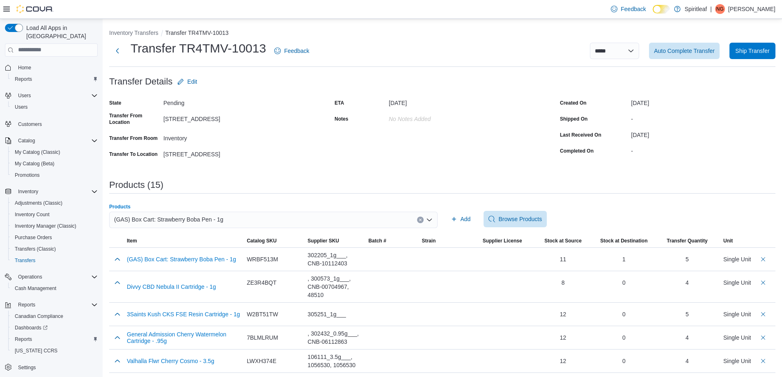
click at [424, 220] on button "Clear input" at bounding box center [420, 220] width 7 height 7
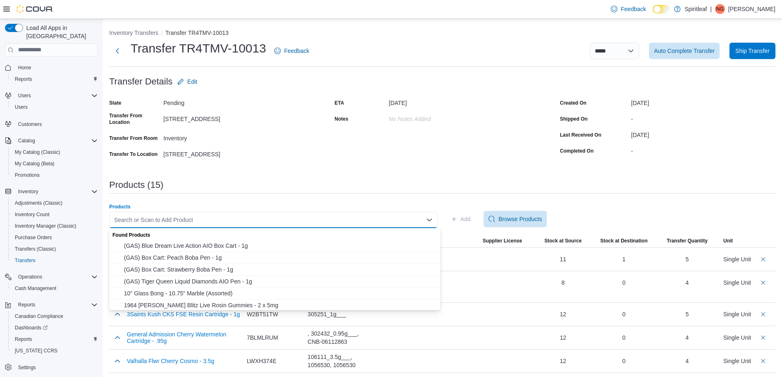
click at [394, 222] on div "Search or Scan to Add Product" at bounding box center [273, 220] width 328 height 16
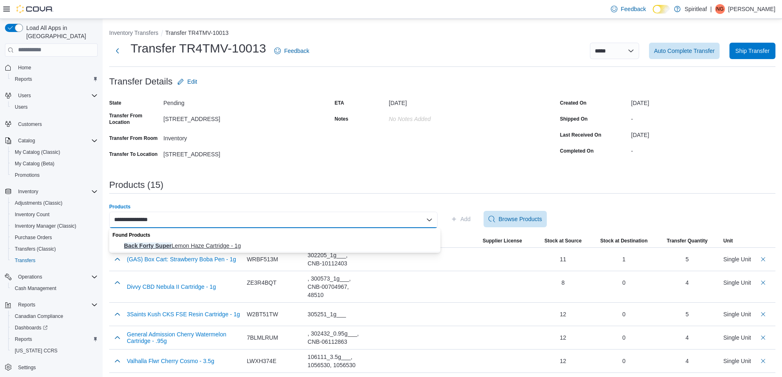
type input "**********"
click at [196, 244] on span "Back Forty Super Lemon Haze Cartridge - 1g" at bounding box center [280, 246] width 312 height 8
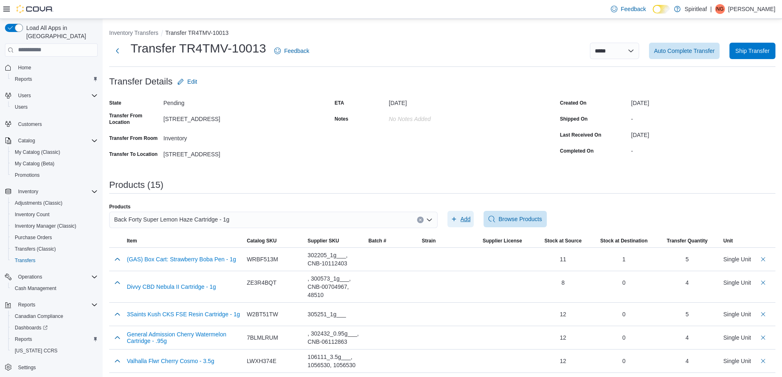
click at [470, 218] on span "Add" at bounding box center [466, 219] width 10 height 8
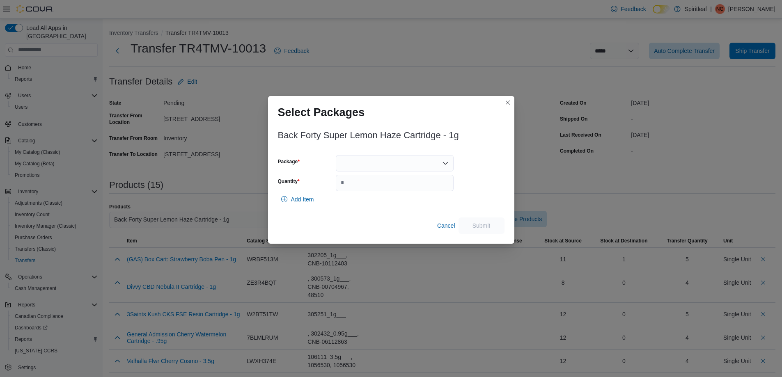
click at [435, 162] on div at bounding box center [395, 163] width 118 height 16
click at [408, 188] on span "2501347" at bounding box center [400, 189] width 98 height 8
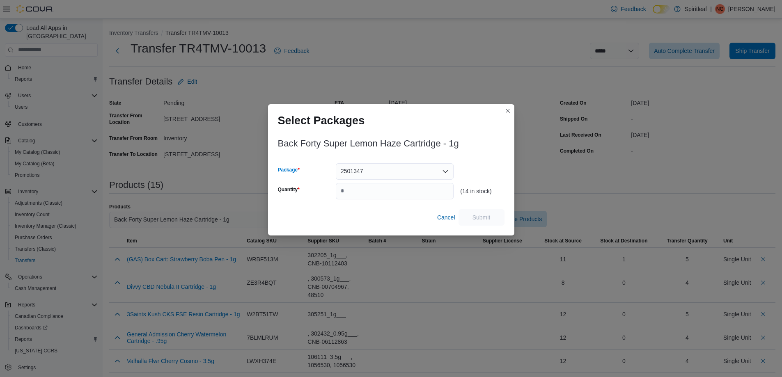
drag, startPoint x: 440, startPoint y: 201, endPoint x: 438, endPoint y: 193, distance: 8.5
click at [440, 200] on div "Back Forty Super Lemon Haze Cartridge - 1g Package 2501347 Combo box. Selected.…" at bounding box center [391, 180] width 227 height 92
click at [438, 193] on input "Quantity" at bounding box center [395, 191] width 118 height 16
type input "*"
click at [486, 217] on span "Submit" at bounding box center [481, 217] width 18 height 8
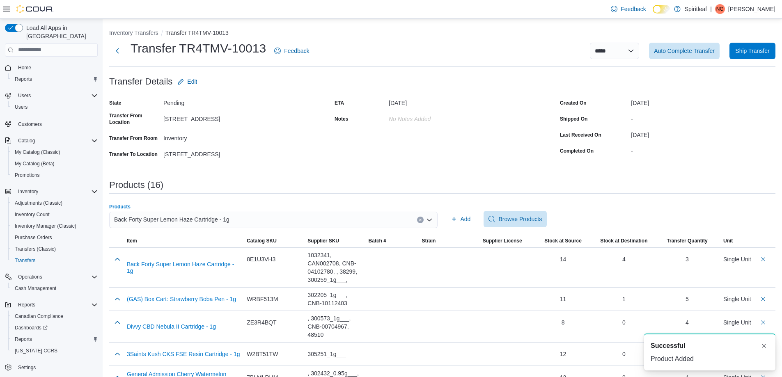
click at [424, 220] on button "Clear input" at bounding box center [420, 220] width 7 height 7
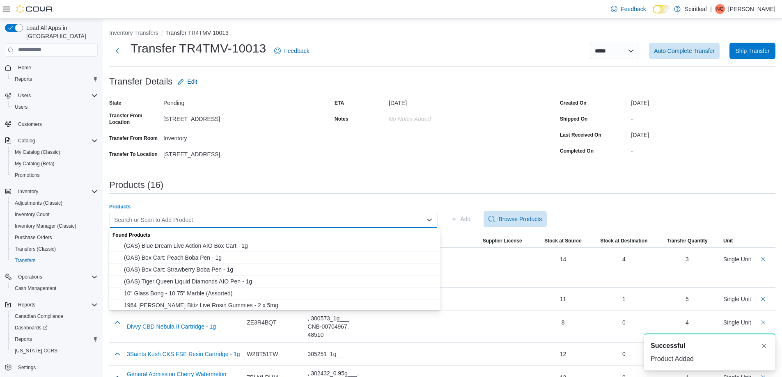
click at [410, 222] on div "Search or Scan to Add Product Combo box. Selected. Combo box input. Search or S…" at bounding box center [273, 220] width 328 height 16
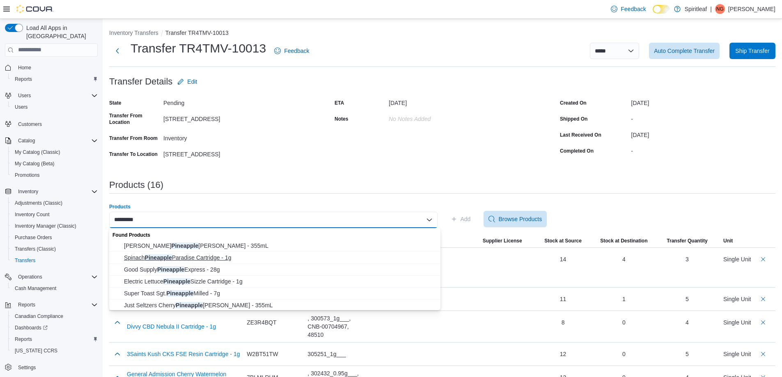
type input "*********"
click at [200, 257] on span "Spinach Pineapple Paradise Cartridge - 1g" at bounding box center [280, 258] width 312 height 8
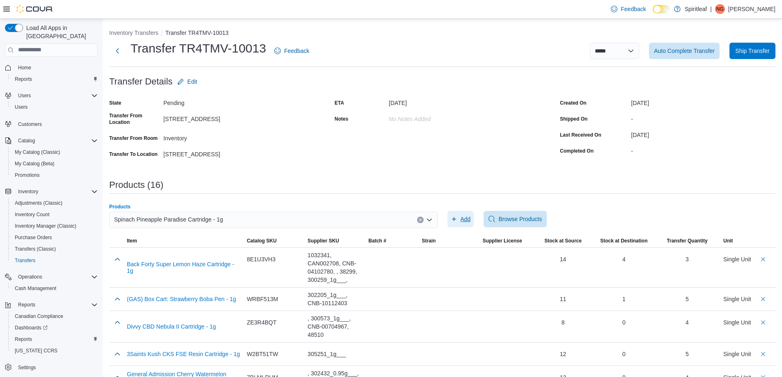
click at [466, 218] on span "Add" at bounding box center [466, 219] width 10 height 8
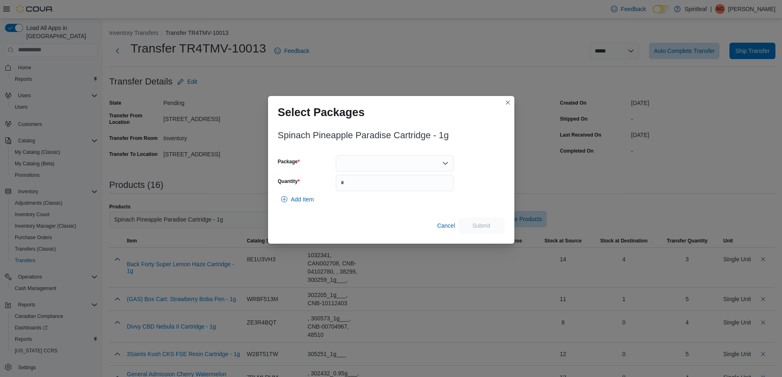
click at [371, 164] on div at bounding box center [395, 163] width 118 height 16
click at [373, 187] on span "026071" at bounding box center [400, 189] width 98 height 8
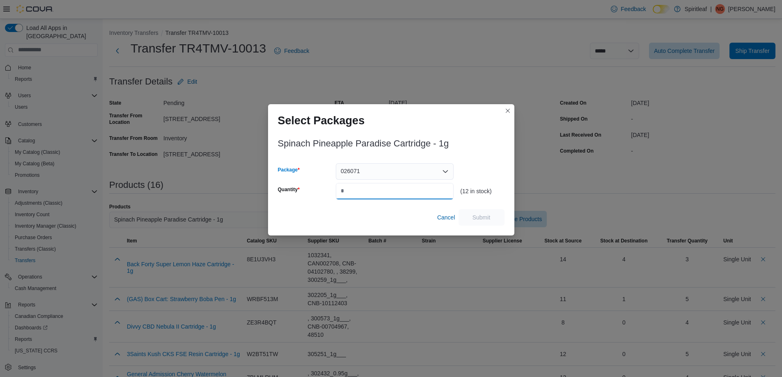
click at [369, 188] on input "Quantity" at bounding box center [395, 191] width 118 height 16
type input "*"
click at [476, 216] on span "Submit" at bounding box center [481, 217] width 18 height 8
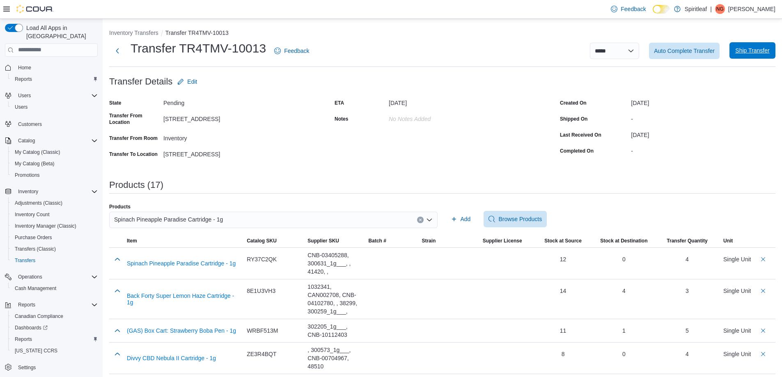
click at [767, 46] on span "Ship Transfer" at bounding box center [752, 50] width 36 height 16
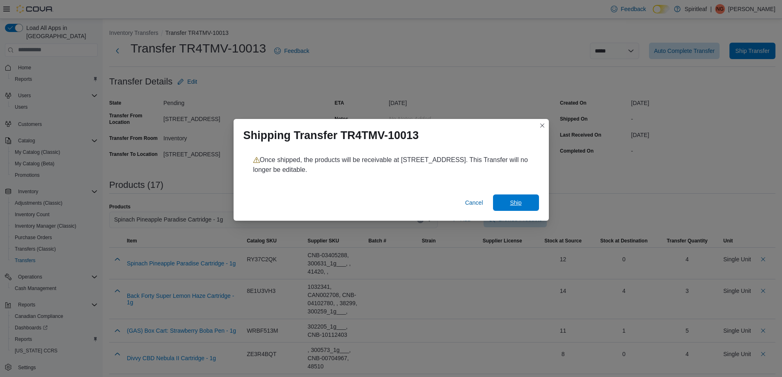
click at [524, 206] on span "Ship" at bounding box center [516, 203] width 36 height 16
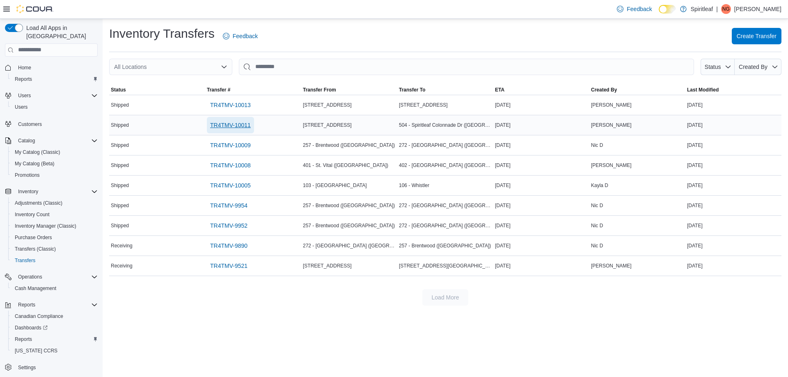
click at [241, 126] on span "TR4TMV-10011" at bounding box center [230, 125] width 41 height 8
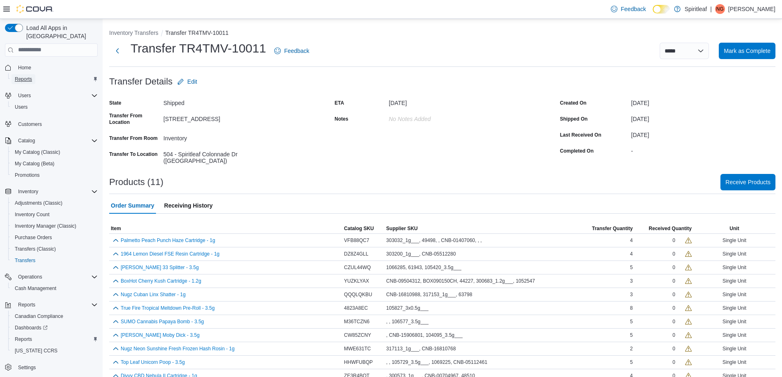
click at [24, 76] on span "Reports" at bounding box center [23, 79] width 17 height 7
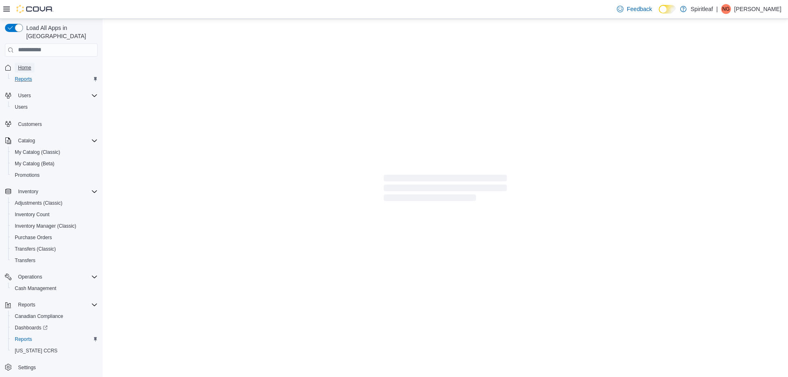
click at [30, 64] on span "Home" at bounding box center [24, 67] width 13 height 7
